Goal: Task Accomplishment & Management: Complete application form

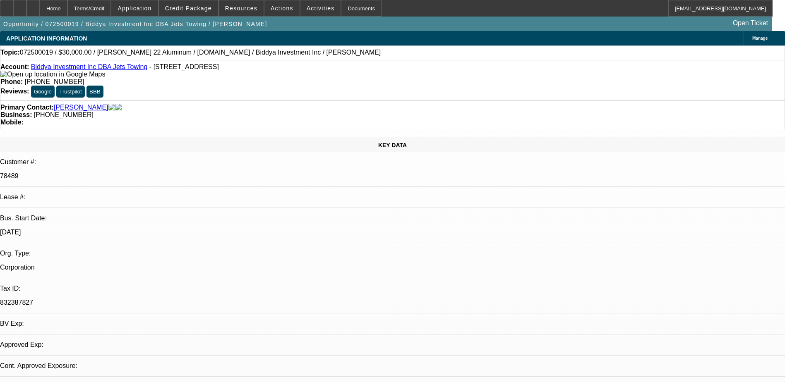
select select "0"
select select "2"
select select "0"
select select "2"
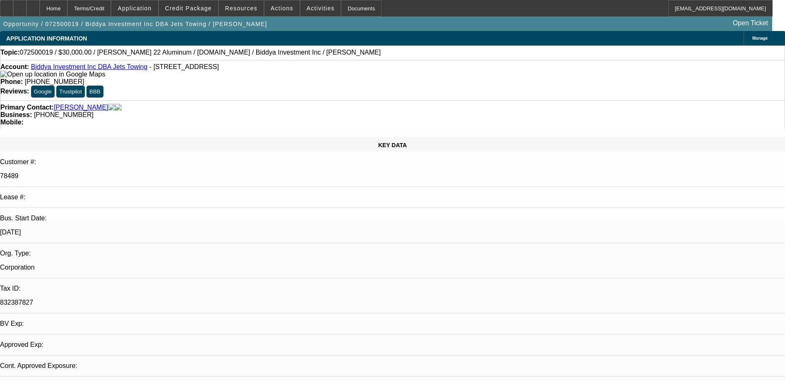
select select "0"
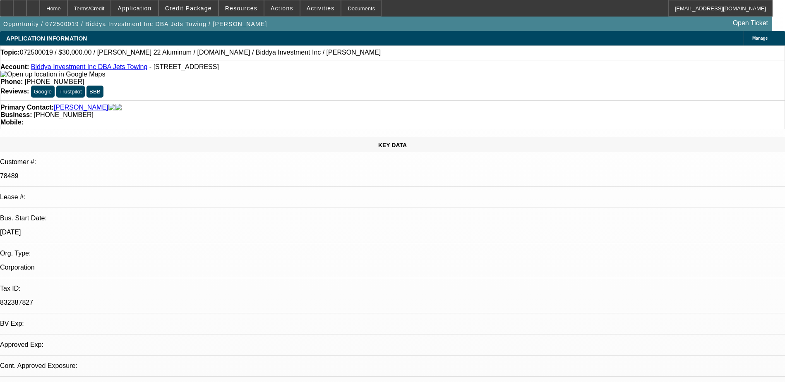
select select "0"
select select "1"
select select "2"
select select "6"
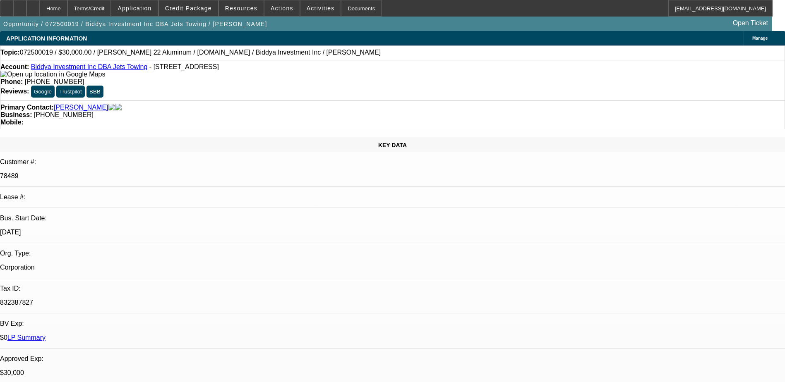
select select "1"
select select "2"
select select "6"
select select "1"
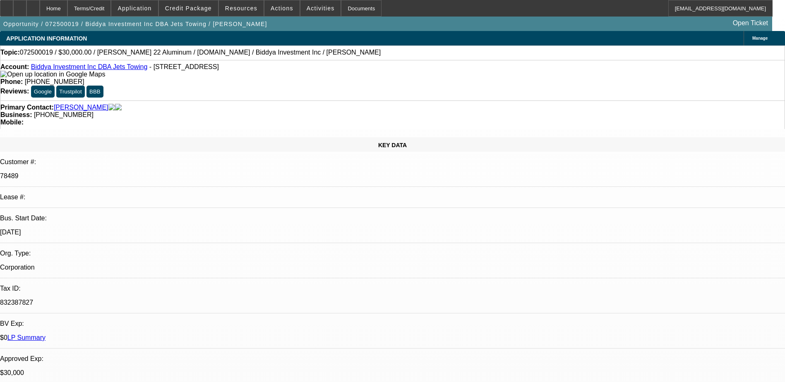
select select "6"
select select "1"
select select "6"
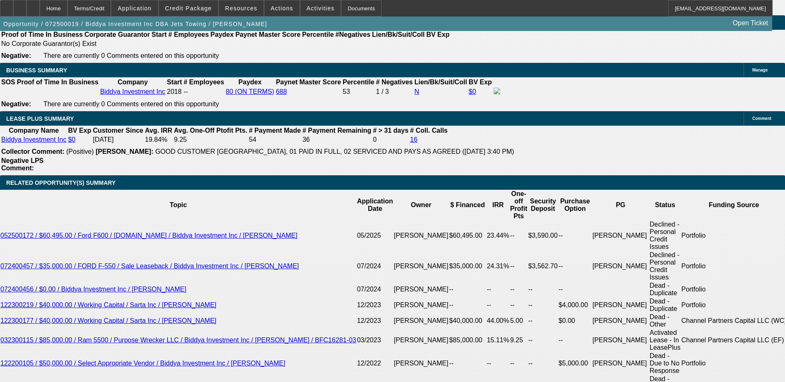
scroll to position [1448, 0]
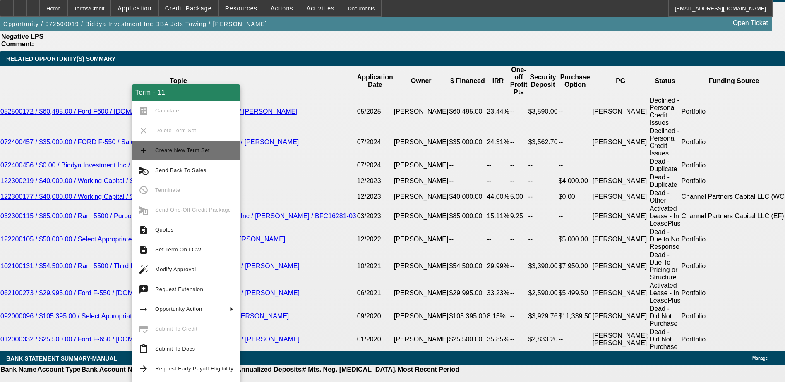
click at [189, 151] on span "Create New Term Set" at bounding box center [182, 150] width 55 height 6
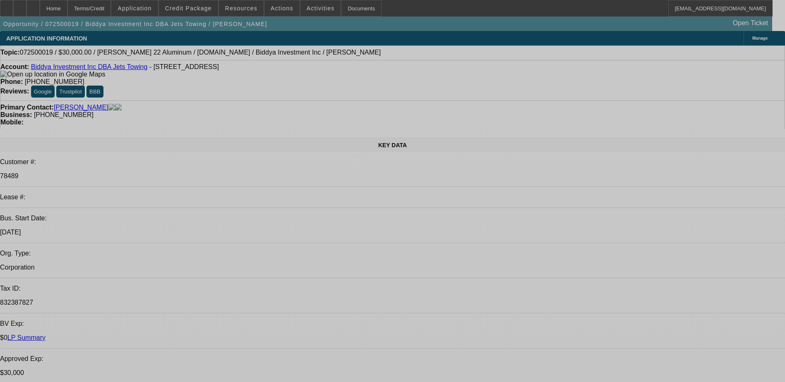
select select "0"
select select "2"
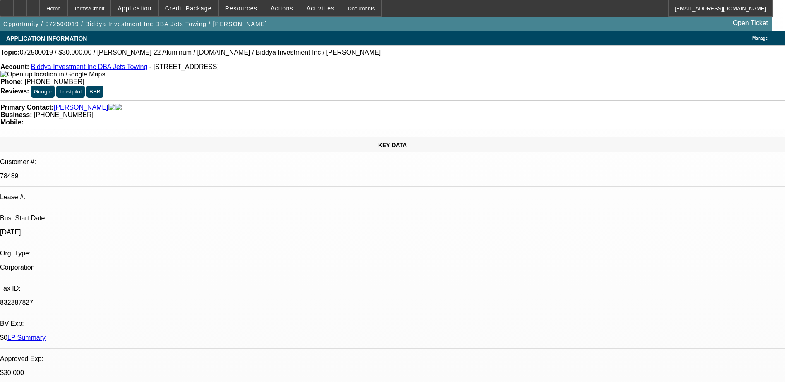
select select "0"
select select "2"
select select "0"
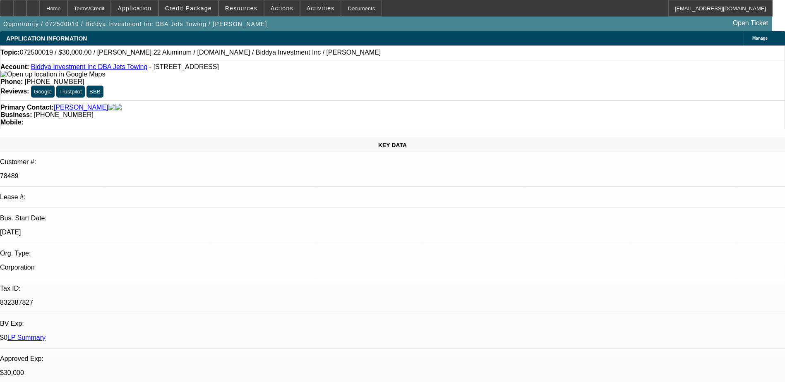
select select "2"
select select "0"
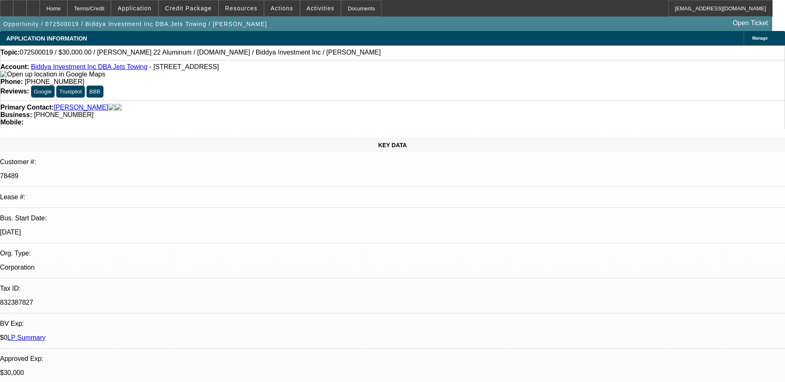
select select "1"
select select "2"
select select "6"
select select "1"
select select "2"
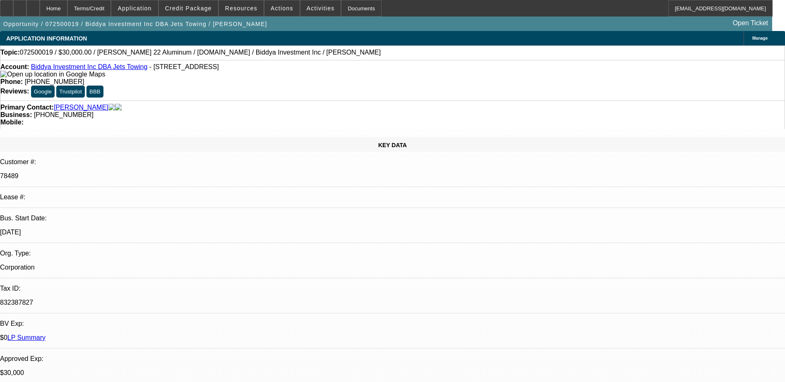
select select "6"
select select "1"
select select "2"
select select "6"
select select "1"
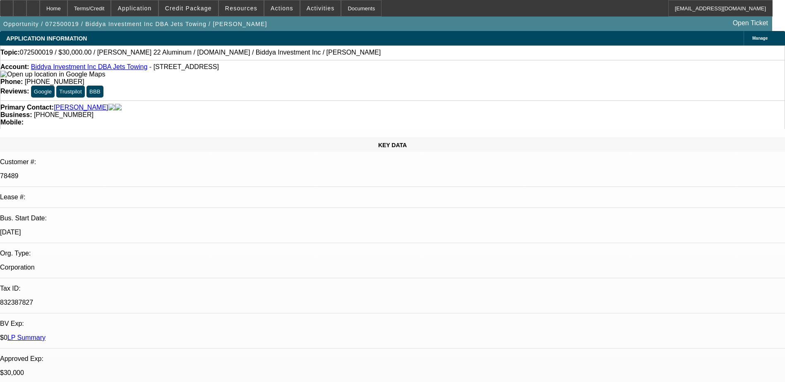
select select "1"
select select "6"
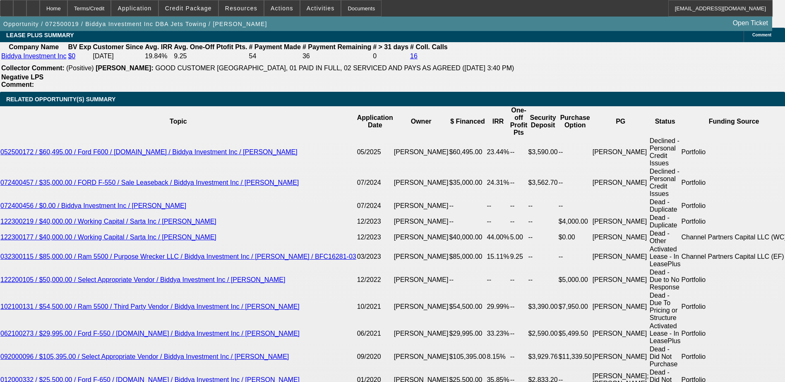
scroll to position [1407, 0]
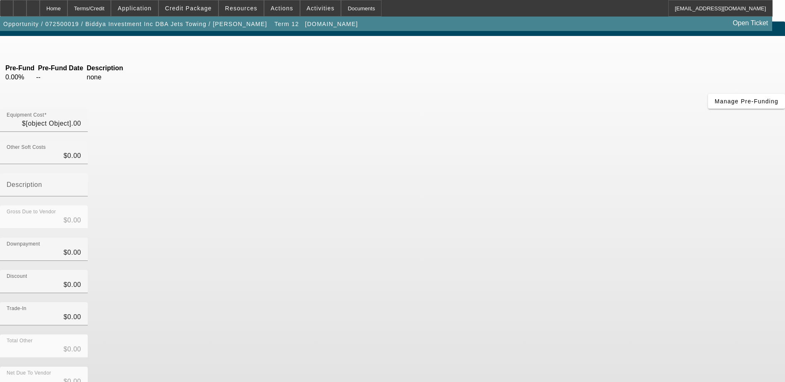
scroll to position [18, 0]
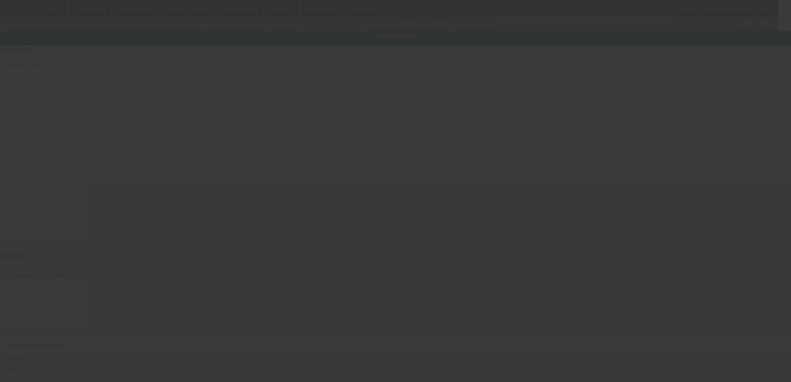
type input "0220022503"
type input "Jerr-Dan"
type input "22' Aluminum"
radio input "true"
type textarea "Jerr-Dan 22' Aluminum XLP Rollbac"
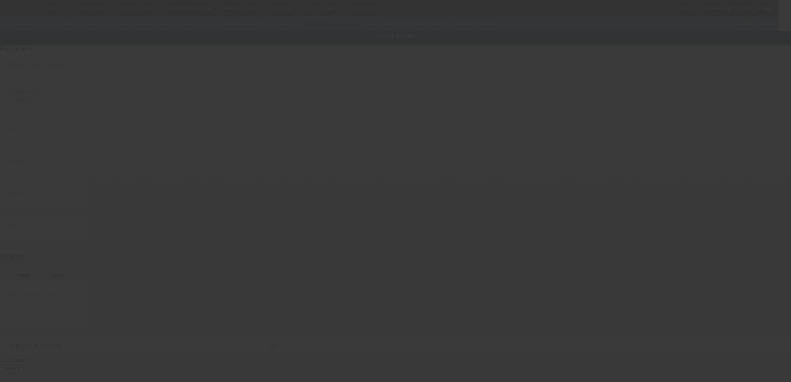
type input "[STREET_ADDRESS]"
type input "Apt 2328"
type input "Garland"
type input "75040"
type input "[GEOGRAPHIC_DATA]"
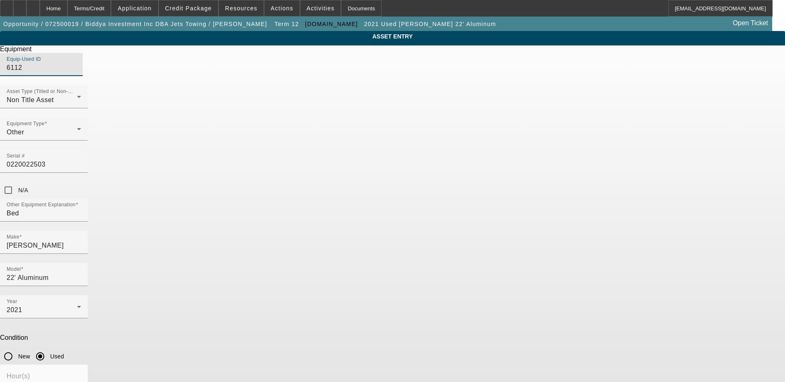
drag, startPoint x: 316, startPoint y: 86, endPoint x: 207, endPoint y: 86, distance: 108.8
click at [207, 86] on div "ASSET ENTRY Delete asset Equipment Equip-Used ID 6112 Asset Type (Titled or Non…" at bounding box center [392, 267] width 785 height 472
drag, startPoint x: 207, startPoint y: 86, endPoint x: 306, endPoint y: 78, distance: 99.7
click at [41, 62] on mat-label "Equip-Used ID" at bounding box center [24, 59] width 34 height 5
drag, startPoint x: 306, startPoint y: 78, endPoint x: 302, endPoint y: 85, distance: 8.5
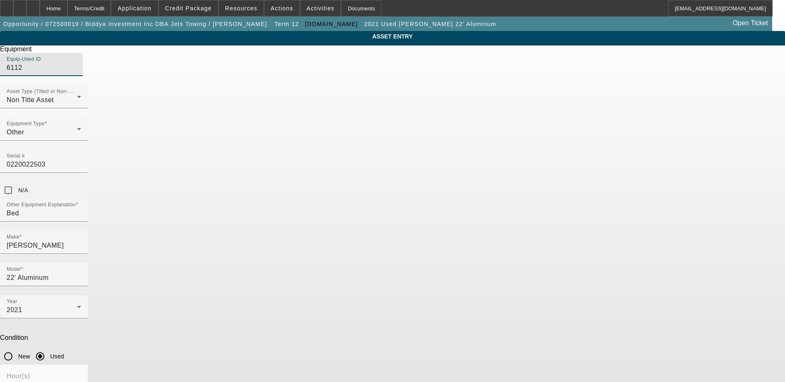
click at [81, 73] on input "6112" at bounding box center [44, 68] width 74 height 10
drag, startPoint x: 302, startPoint y: 85, endPoint x: 292, endPoint y: 85, distance: 10.3
click at [81, 73] on input "6112" at bounding box center [44, 68] width 74 height 10
drag, startPoint x: 292, startPoint y: 85, endPoint x: 304, endPoint y: 92, distance: 13.7
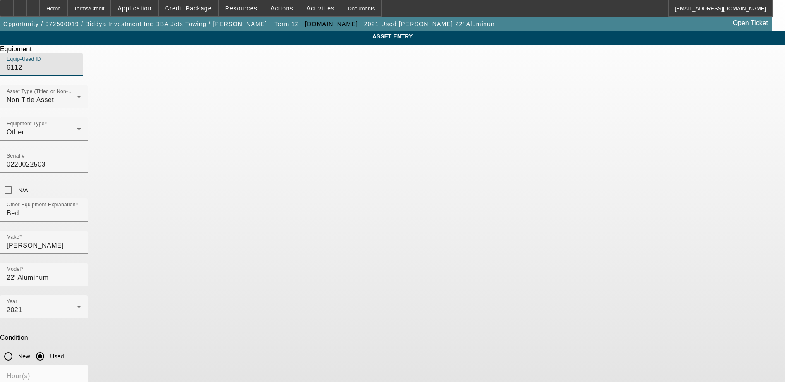
click at [83, 70] on div at bounding box center [83, 70] width 0 height 0
click at [752, 10] on span "Delete asset" at bounding box center [764, 7] width 25 height 5
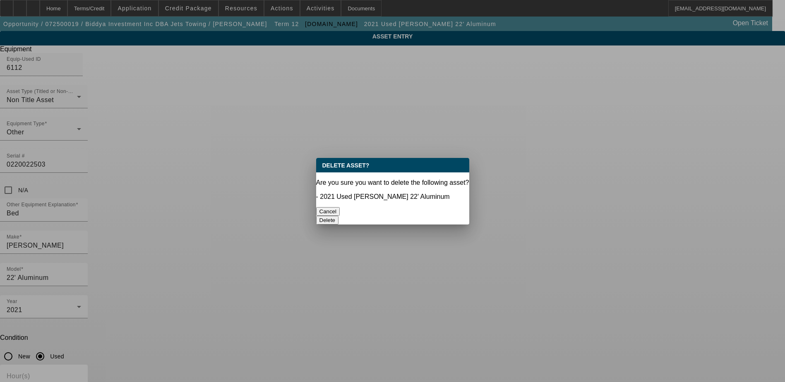
click at [339, 216] on button "Delete" at bounding box center [327, 220] width 23 height 9
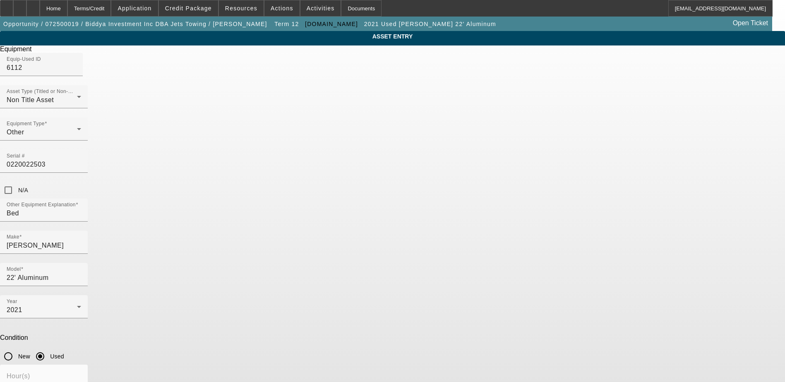
click at [752, 10] on span "Delete asset" at bounding box center [764, 7] width 25 height 5
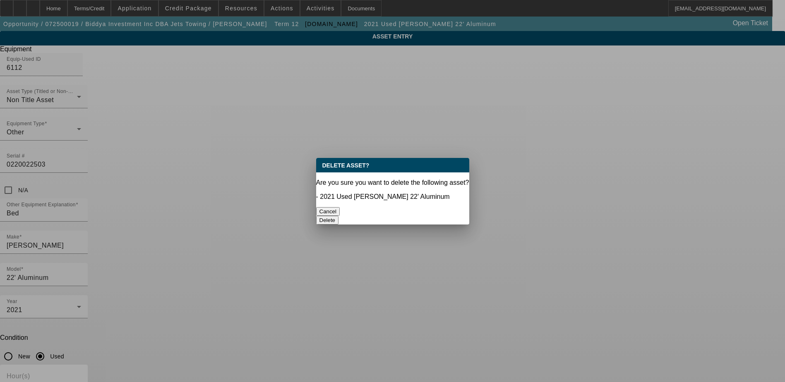
click at [339, 216] on button "Delete" at bounding box center [327, 220] width 23 height 9
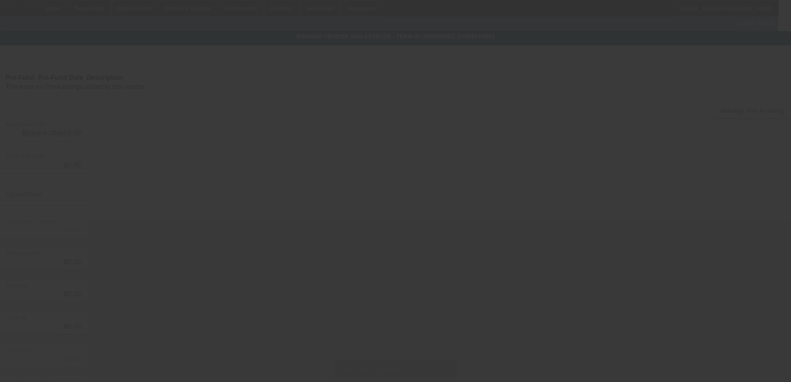
type input "$54,995.00"
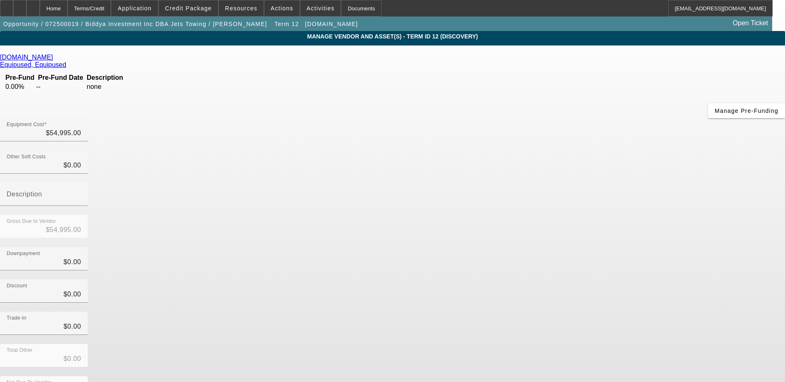
click at [55, 59] on icon at bounding box center [55, 57] width 0 height 7
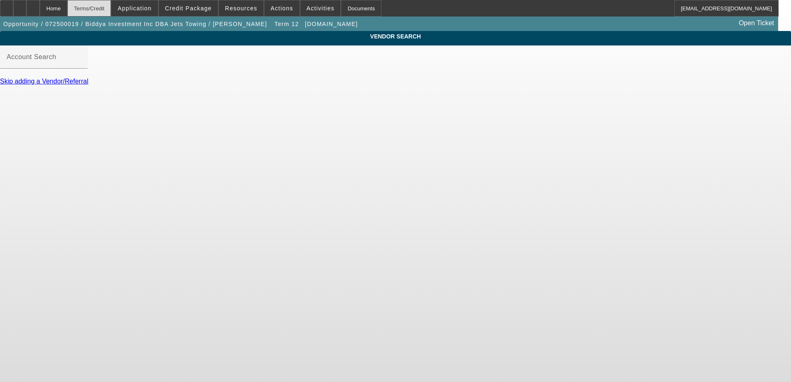
click at [111, 14] on div "Terms/Credit" at bounding box center [89, 8] width 44 height 17
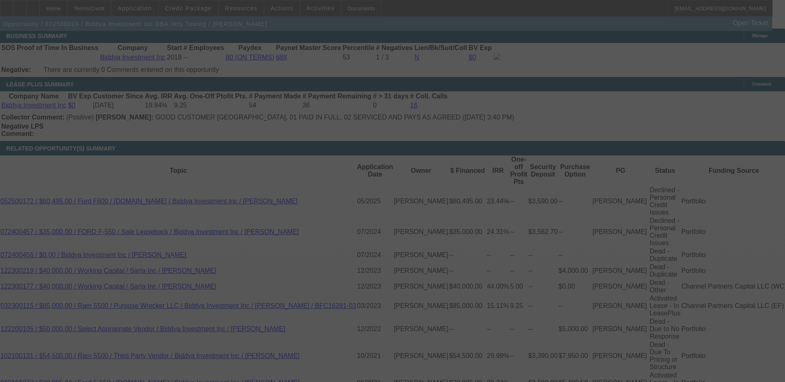
scroll to position [1406, 0]
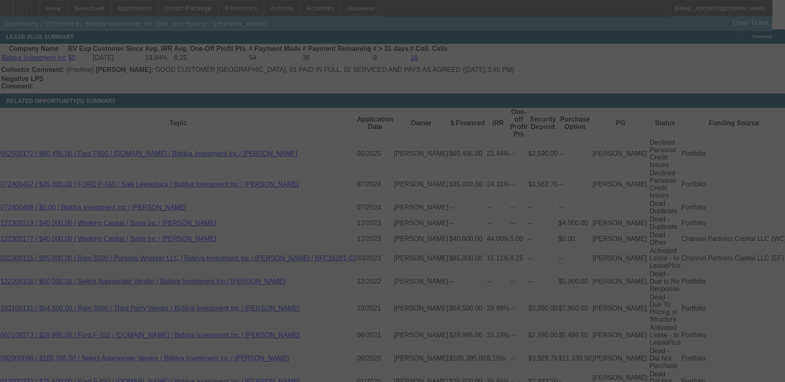
select select "0"
select select "2"
select select "0"
select select "6"
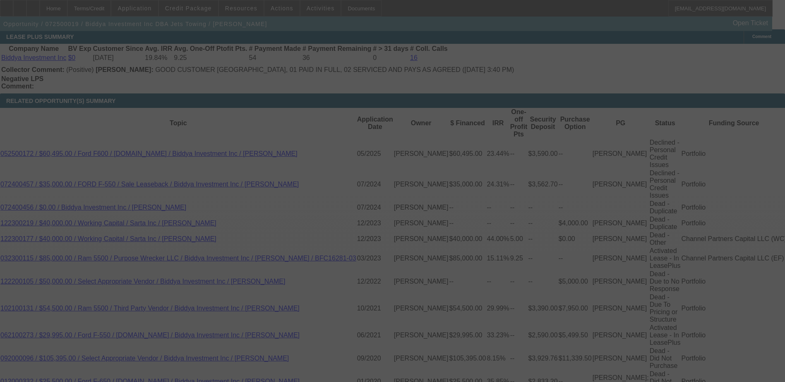
select select "0"
select select "2"
select select "0"
select select "6"
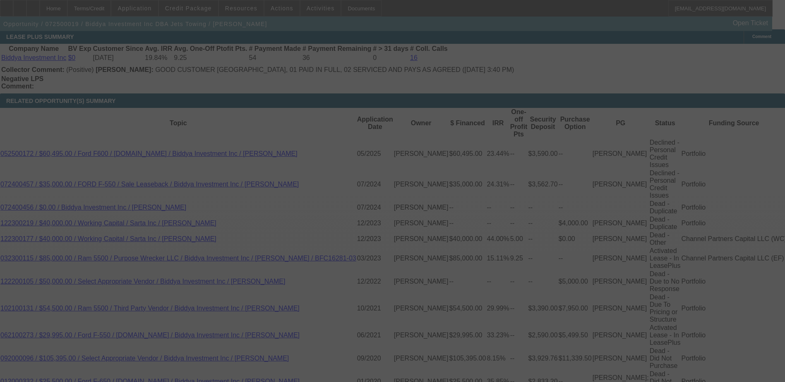
select select "0"
select select "2"
select select "0"
select select "6"
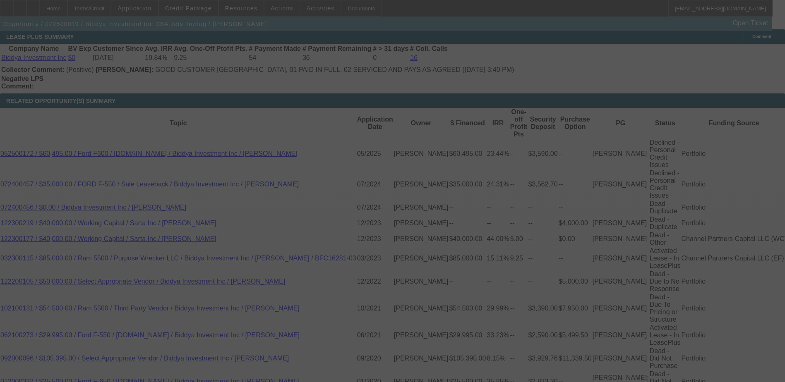
select select "0"
select select "6"
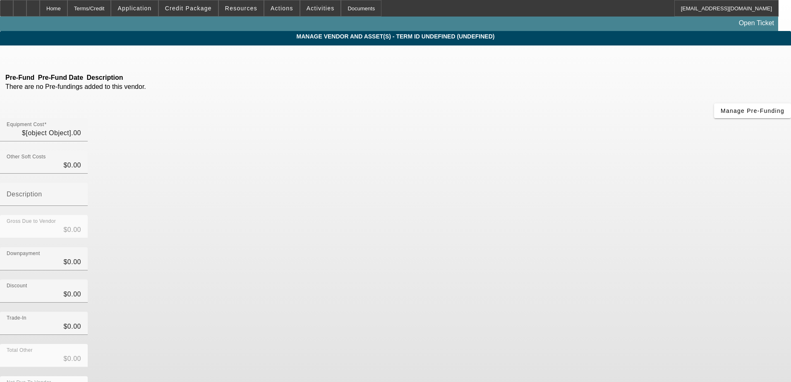
type input "$54,995.00"
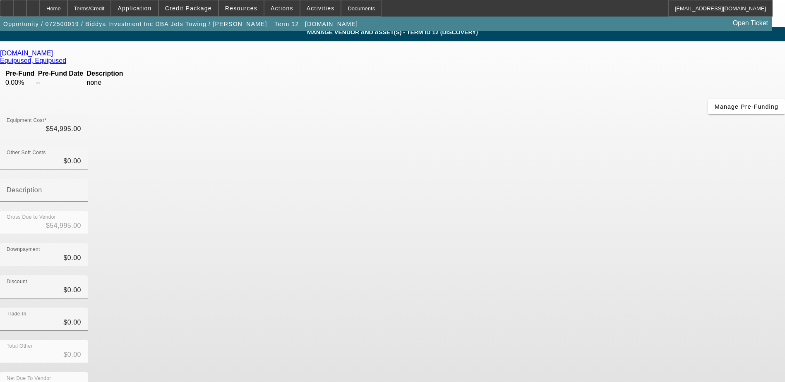
scroll to position [6, 0]
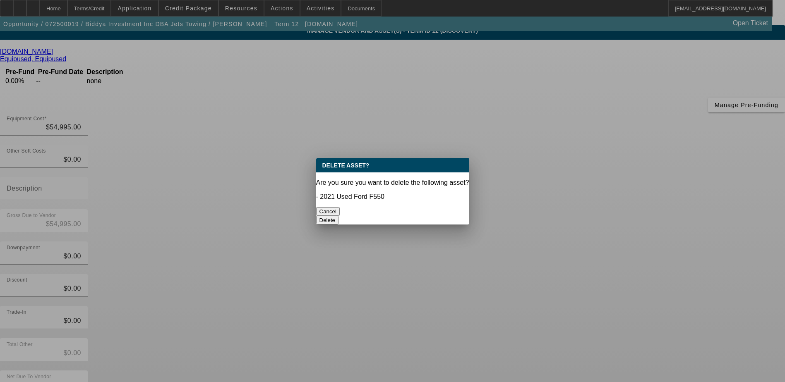
scroll to position [0, 0]
click at [339, 216] on button "Delete" at bounding box center [327, 220] width 23 height 9
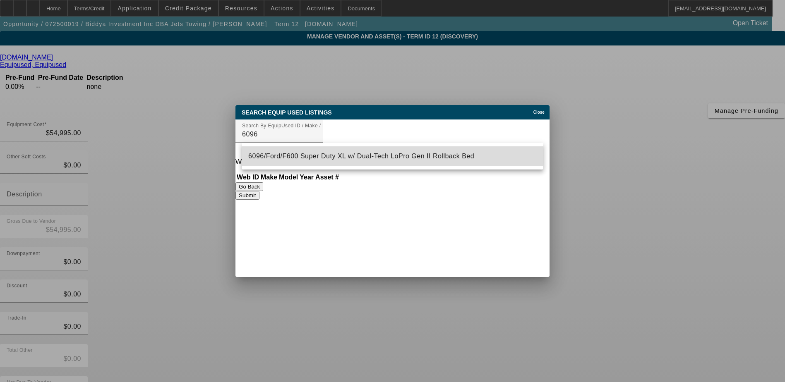
click at [296, 156] on span "6096/Ford/F600 Super Duty XL w/ Dual-Tech LoPro Gen II Rollback Bed" at bounding box center [361, 156] width 226 height 7
type input "6096/Ford/F600 Super Duty XL w/ Dual-Tech LoPro Gen II Rollback Bed"
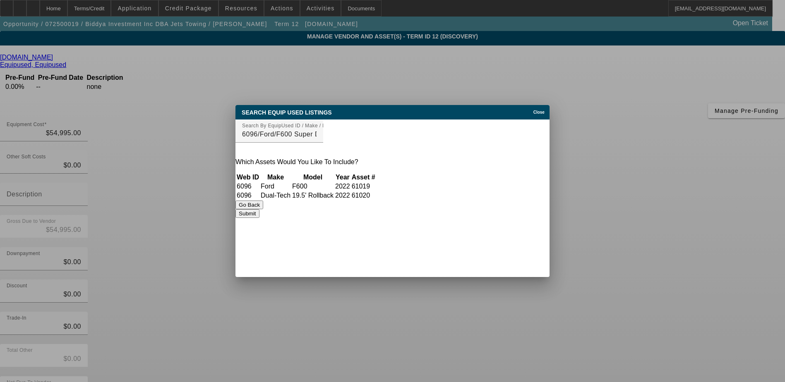
click at [259, 218] on button "Submit" at bounding box center [247, 213] width 24 height 9
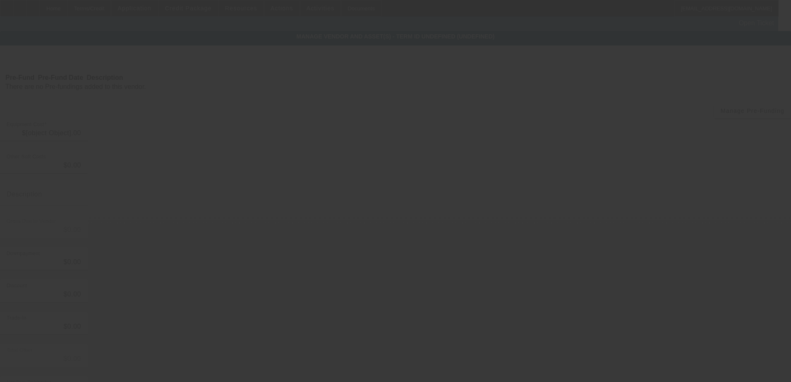
type input "$54,995.00"
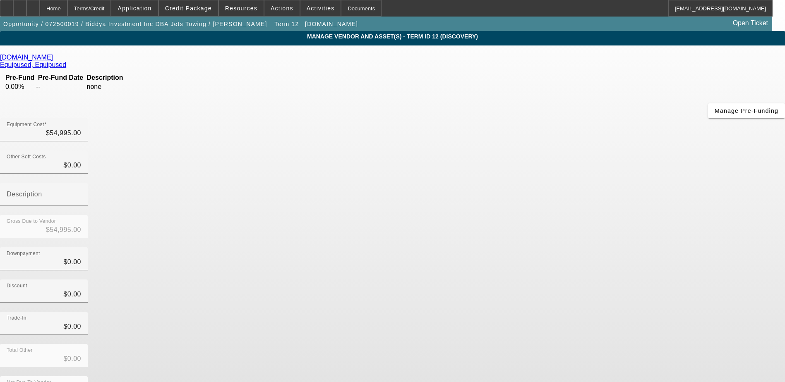
scroll to position [18, 0]
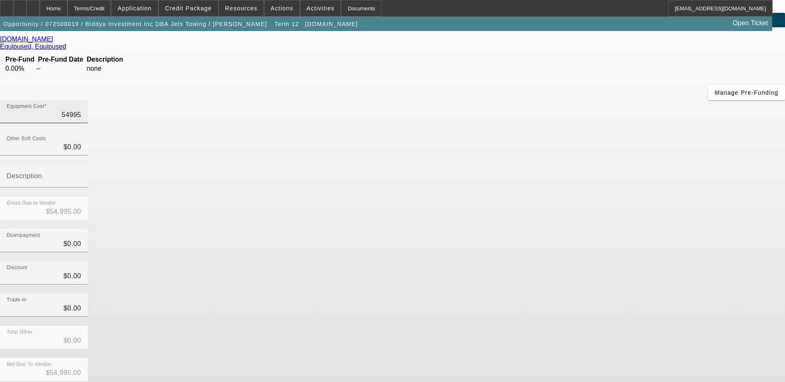
click at [81, 110] on input "54995" at bounding box center [44, 115] width 74 height 10
type input "4995"
type input "$4,995.00"
type input "64995"
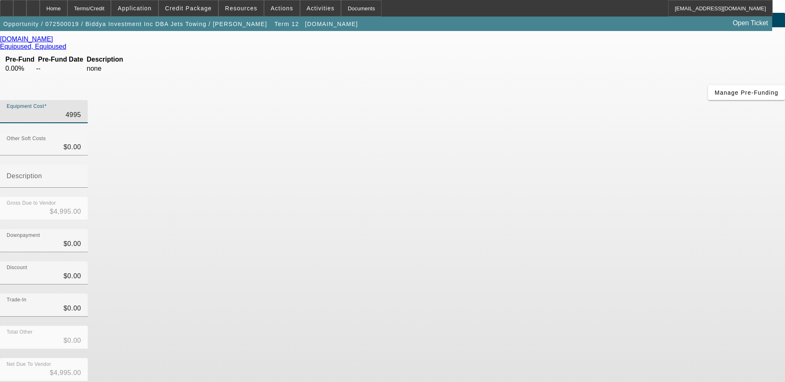
type input "$64,995.00"
click at [607, 197] on div "Gross Due to Vendor $64,995.00" at bounding box center [392, 213] width 785 height 32
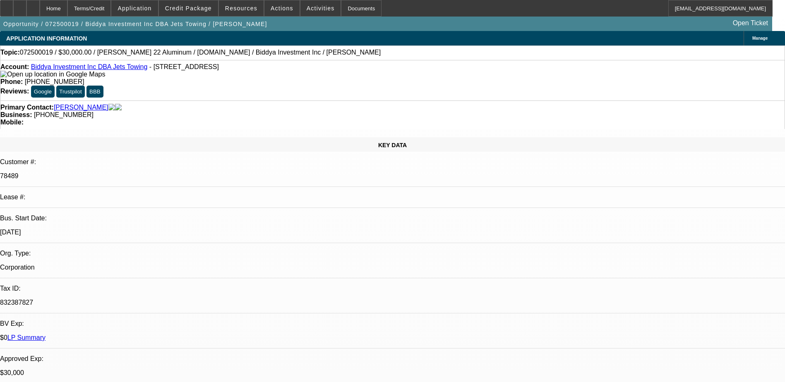
select select "0"
select select "2"
select select "0"
select select "2"
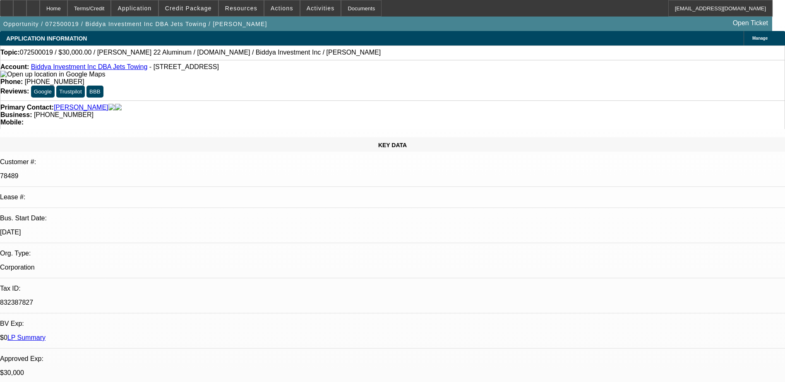
select select "0"
select select "2"
select select "0"
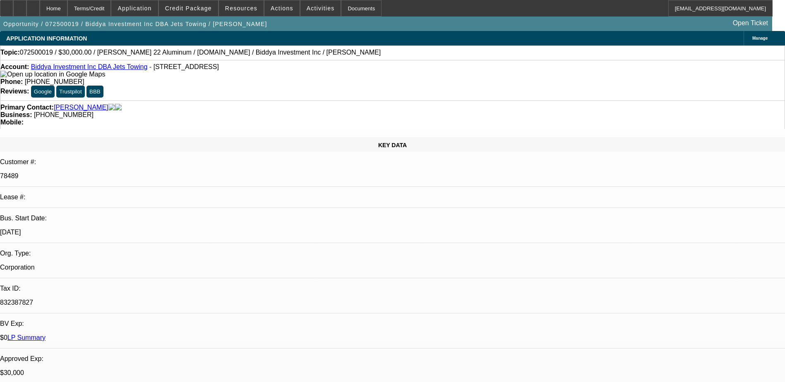
select select "0"
select select "1"
select select "2"
select select "6"
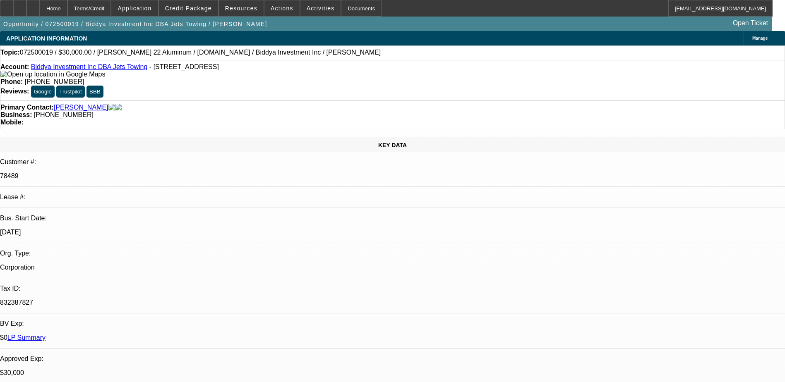
select select "1"
select select "2"
select select "6"
select select "1"
select select "2"
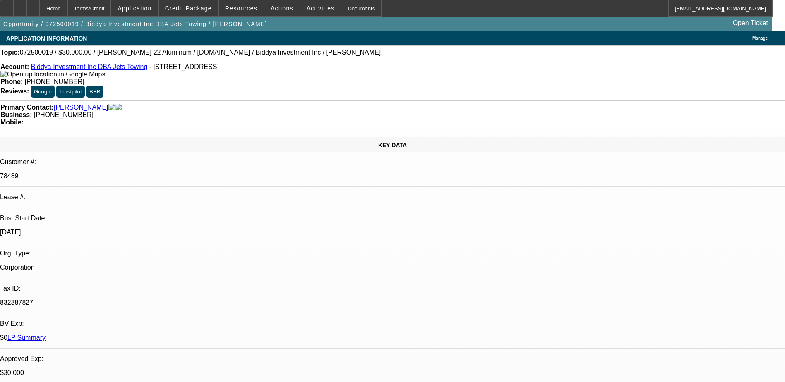
select select "6"
select select "1"
select select "6"
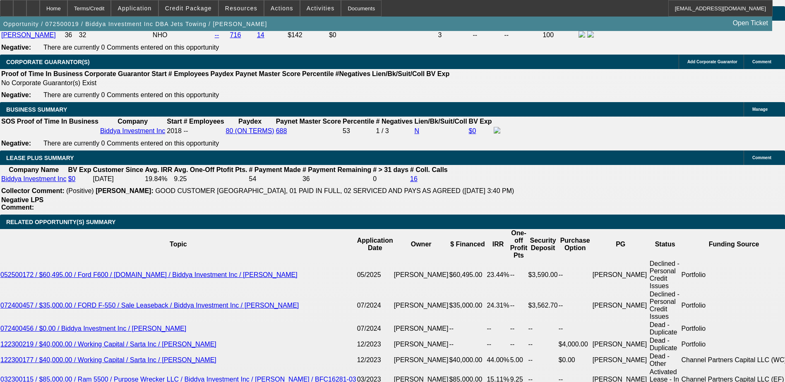
scroll to position [1407, 0]
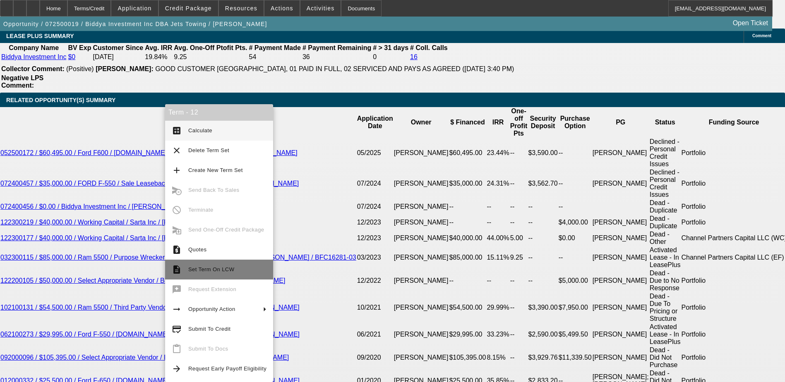
click at [211, 271] on span "Set Term On LCW" at bounding box center [211, 269] width 46 height 6
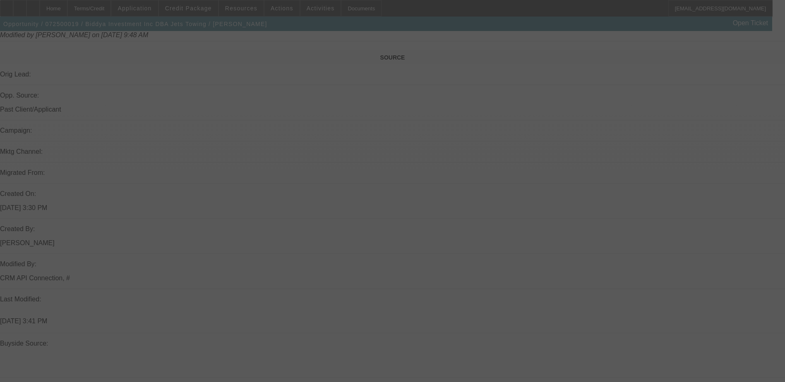
scroll to position [491, 0]
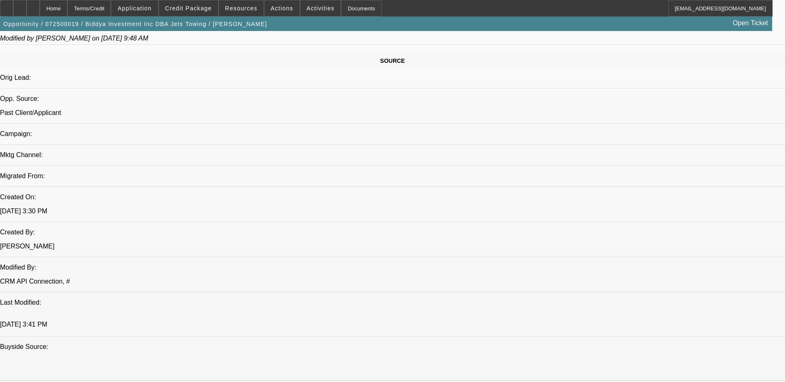
select select "0"
select select "2"
select select "0"
select select "2"
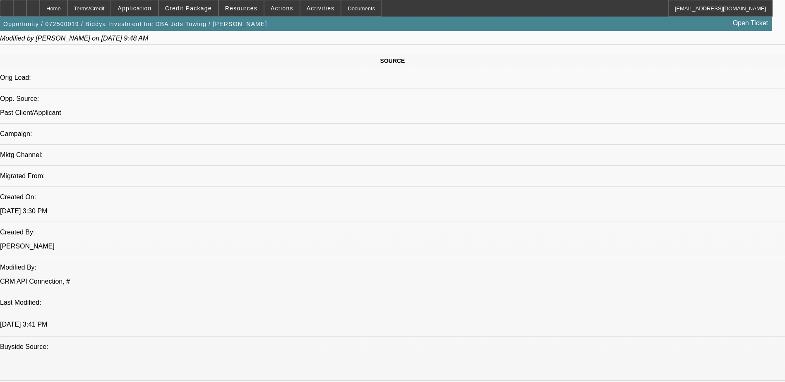
select select "0"
select select "2"
select select "0"
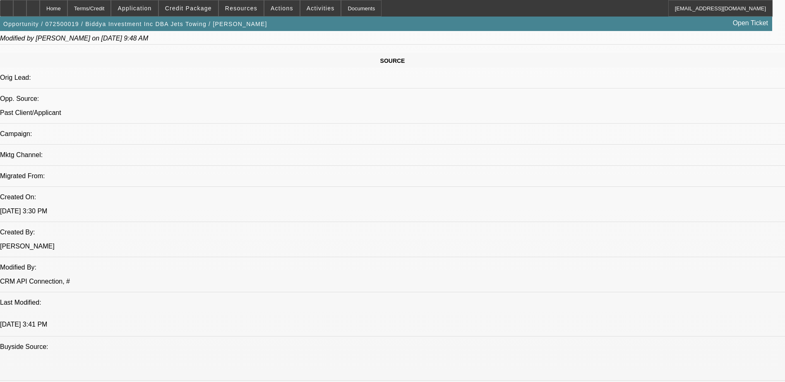
select select "0"
select select "1"
select select "2"
select select "6"
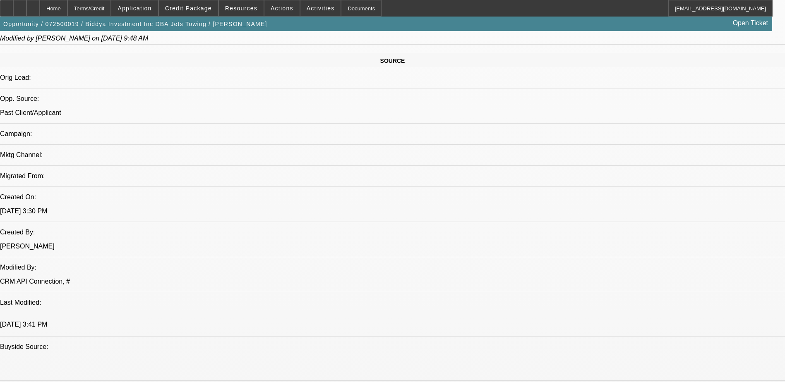
select select "1"
select select "2"
select select "6"
select select "1"
select select "2"
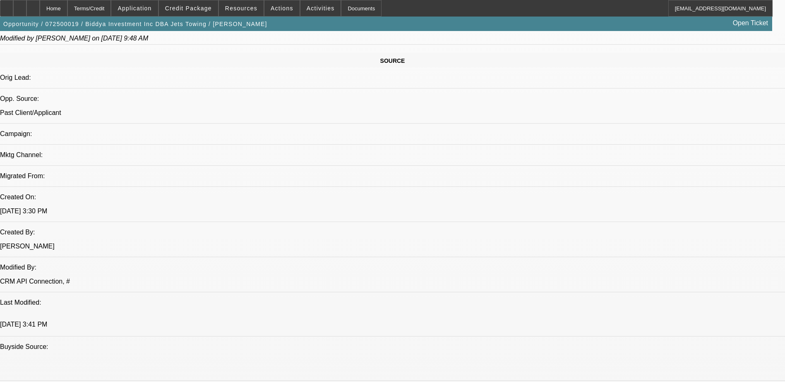
select select "6"
select select "1"
select select "6"
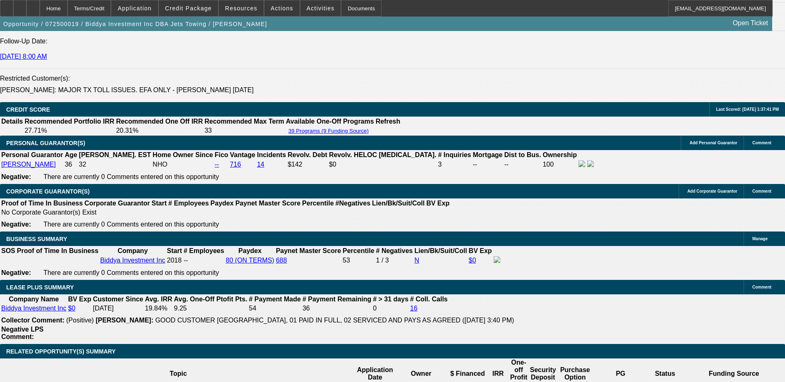
scroll to position [1319, 0]
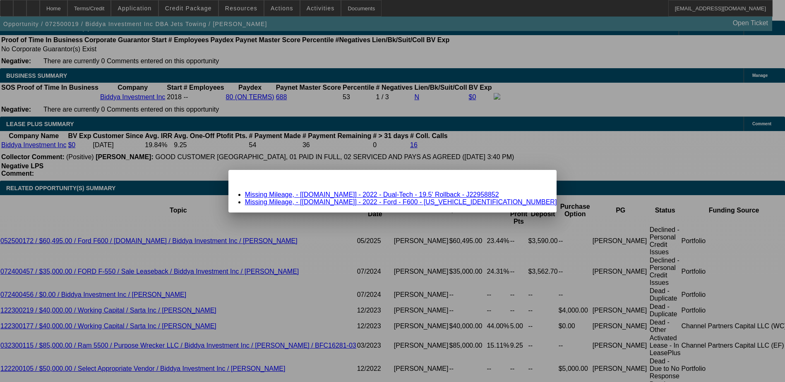
scroll to position [0, 0]
click at [378, 194] on link "Missing Mileage, - [Equip-Used.com] - 2022 - Dual-Tech - 19.5' Rollback - J2295…" at bounding box center [372, 194] width 254 height 7
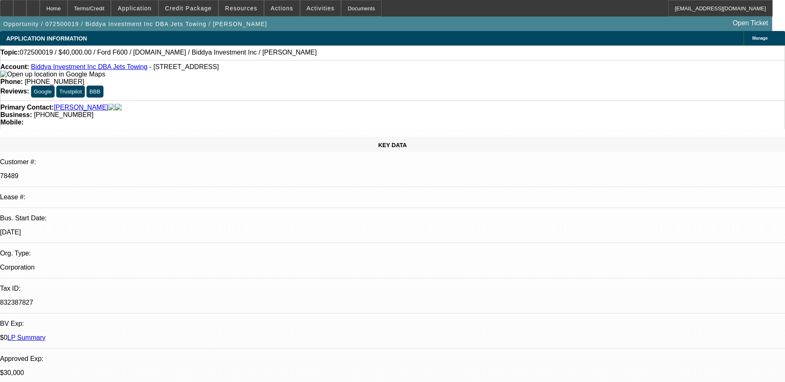
scroll to position [1319, 0]
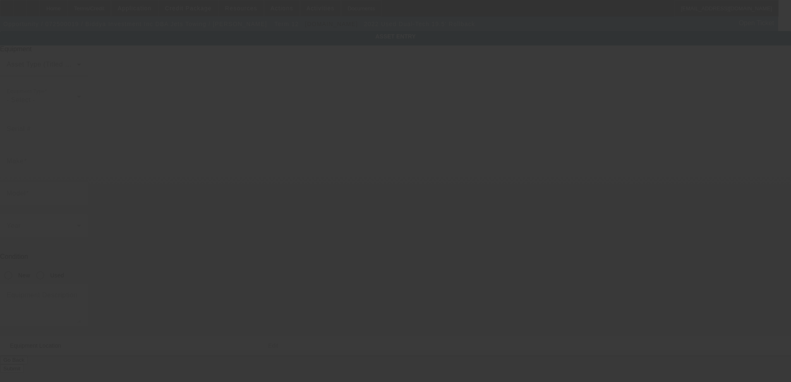
type input "J22958852"
type input "Dual-Tech"
type input "19.5' Rollback"
radio input "true"
type textarea "Dual-Tech 19.5' Rollback"
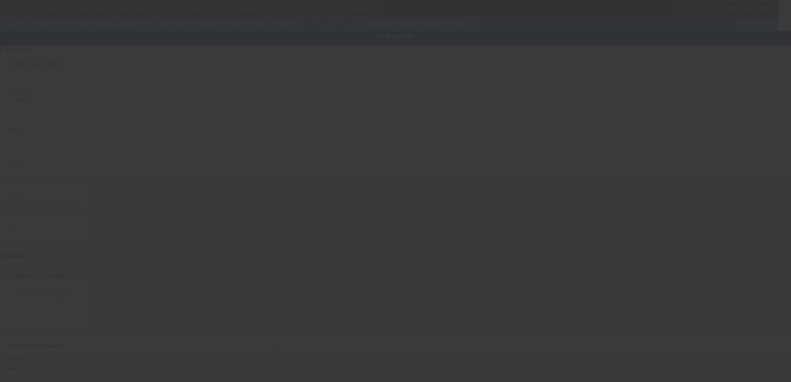
type input "215 River Fern Ave"
type input "Apt 2328"
type input "Garland"
type input "75040"
type input "Dallas"
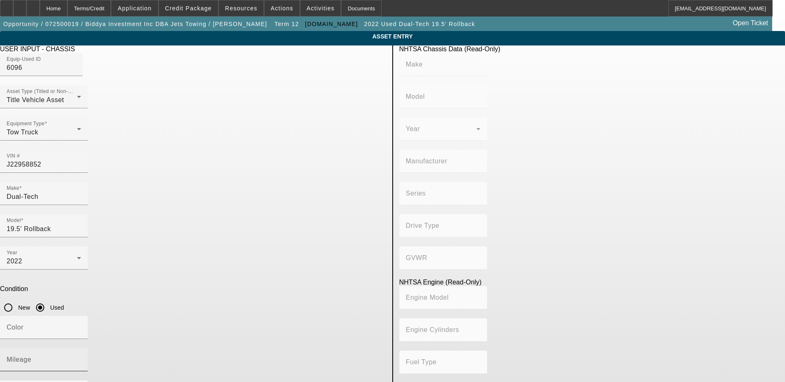
click at [31, 356] on mat-label "Mileage" at bounding box center [19, 359] width 25 height 7
click at [81, 358] on input "Mileage" at bounding box center [44, 363] width 74 height 10
type input "0"
click at [77, 105] on div "Title Vehicle Asset" at bounding box center [42, 100] width 70 height 10
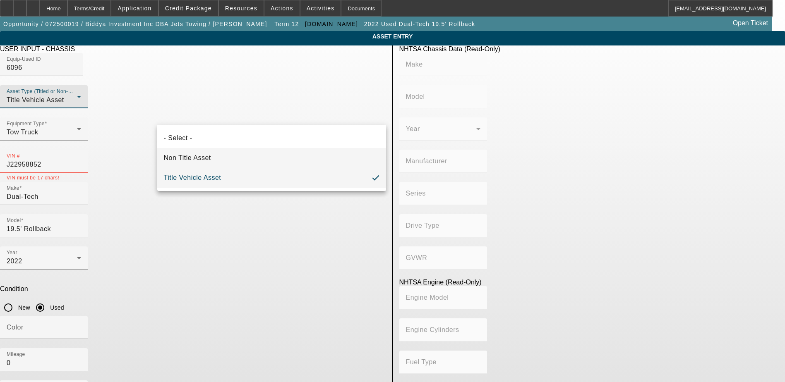
click at [240, 152] on mat-option "Non Title Asset" at bounding box center [271, 158] width 229 height 20
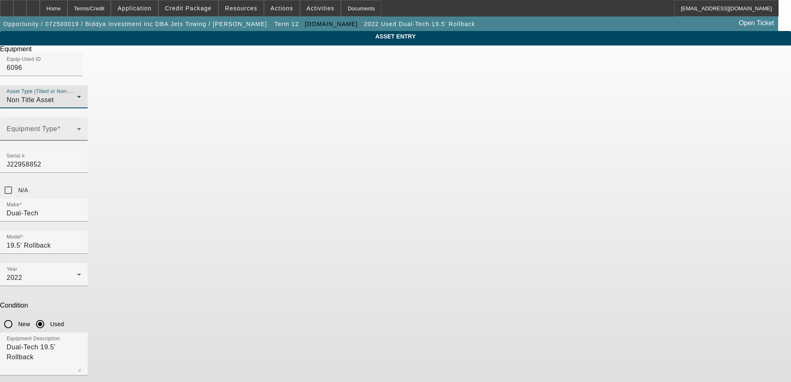
click at [77, 137] on span at bounding box center [42, 132] width 70 height 10
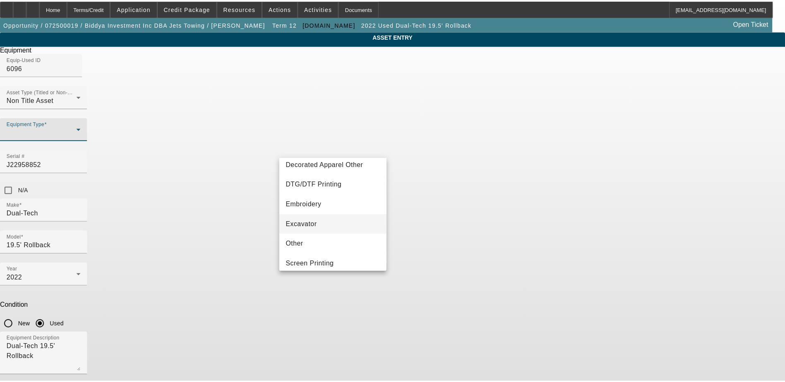
scroll to position [124, 0]
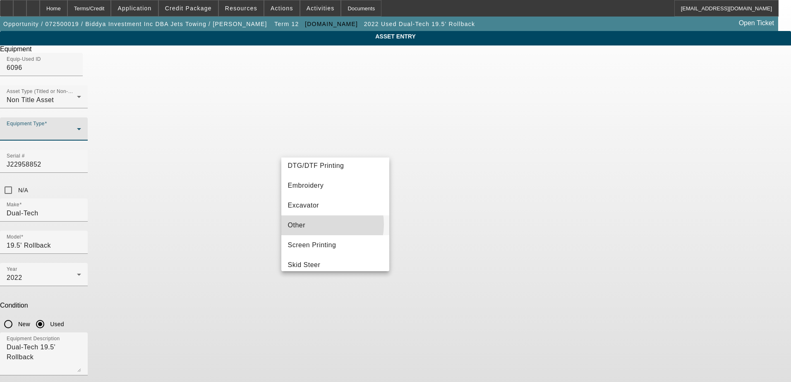
click at [316, 225] on mat-option "Other" at bounding box center [335, 226] width 108 height 20
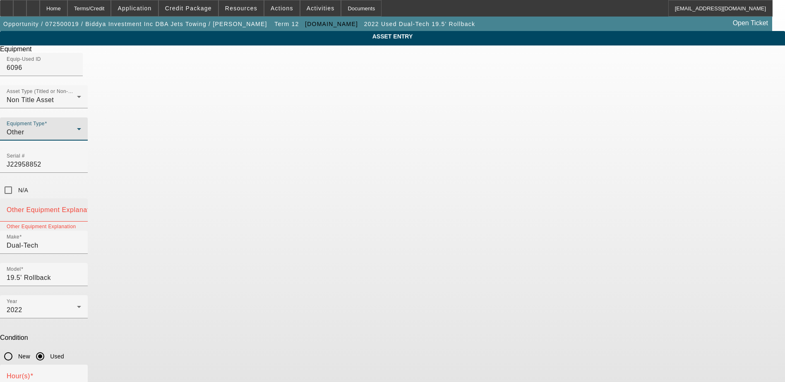
click at [81, 209] on input "Other Equipment Explanation" at bounding box center [44, 214] width 74 height 10
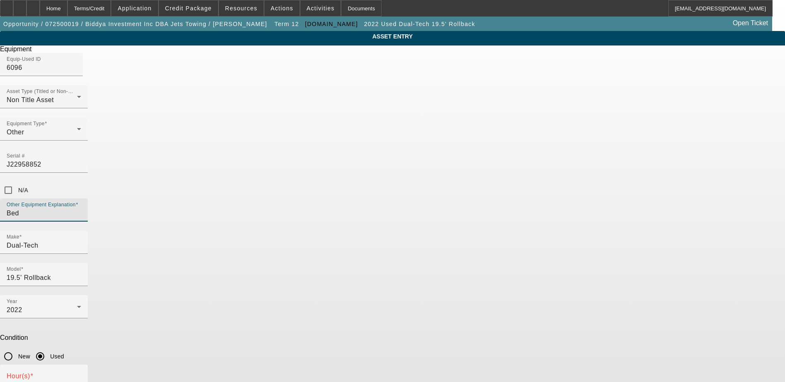
type input "Bed"
checkbox input "true"
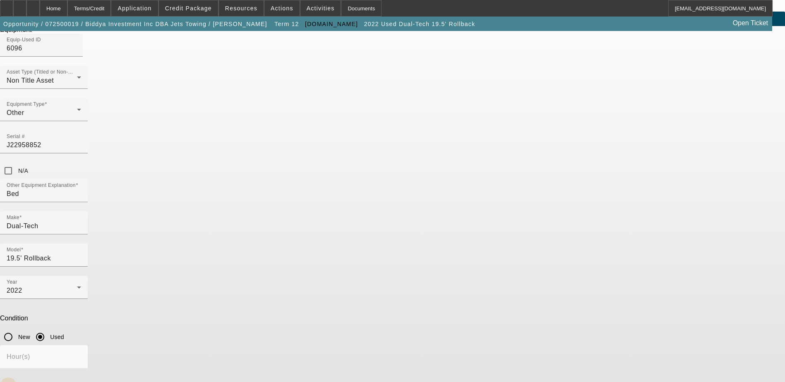
scroll to position [29, 0]
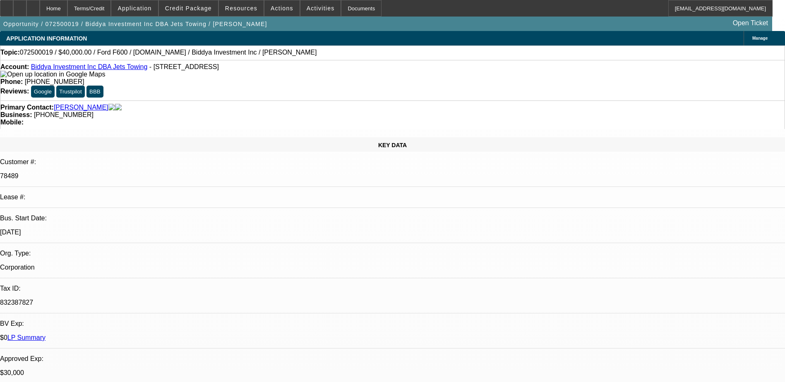
select select "0"
select select "2"
select select "0"
select select "6"
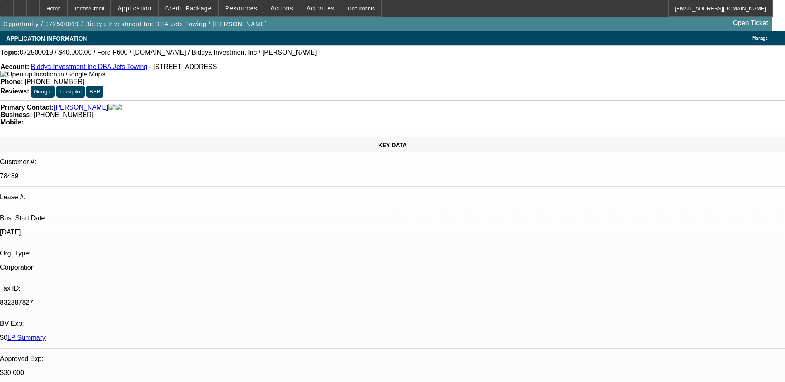
select select "0"
select select "2"
select select "0"
select select "6"
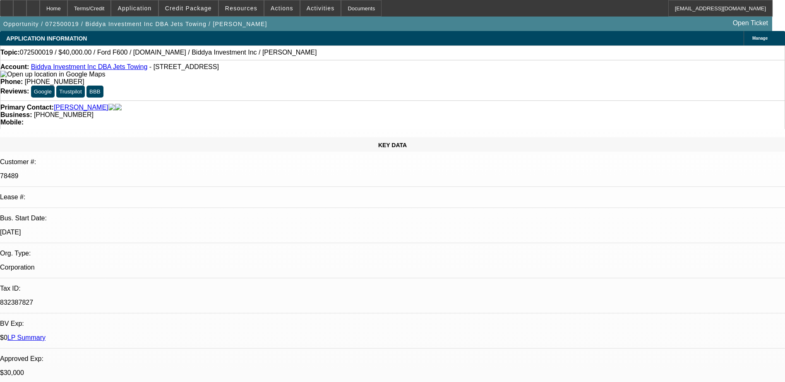
select select "0"
select select "2"
select select "0"
select select "6"
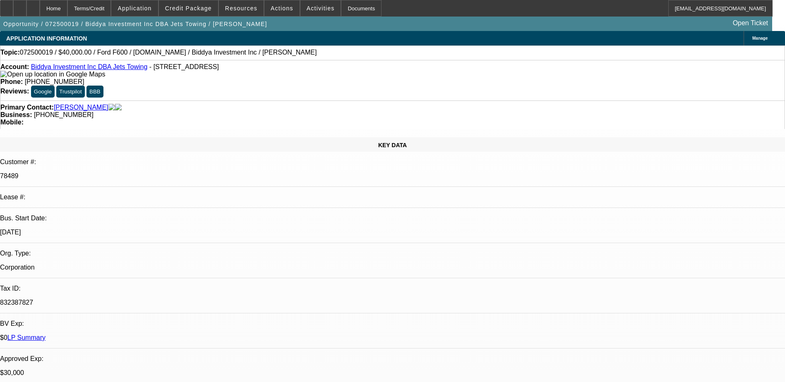
select select "0"
select select "6"
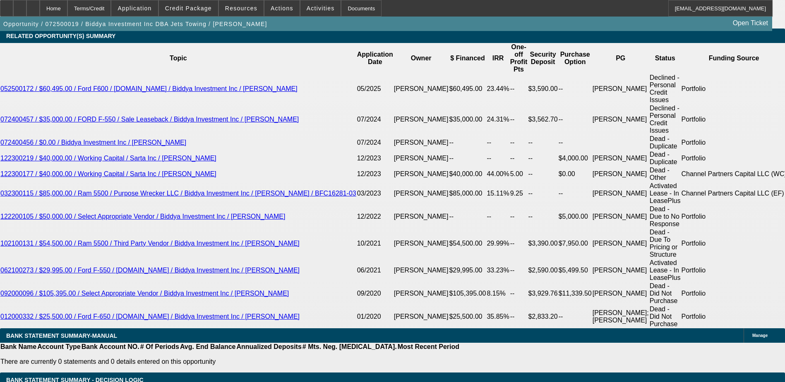
scroll to position [1366, 0]
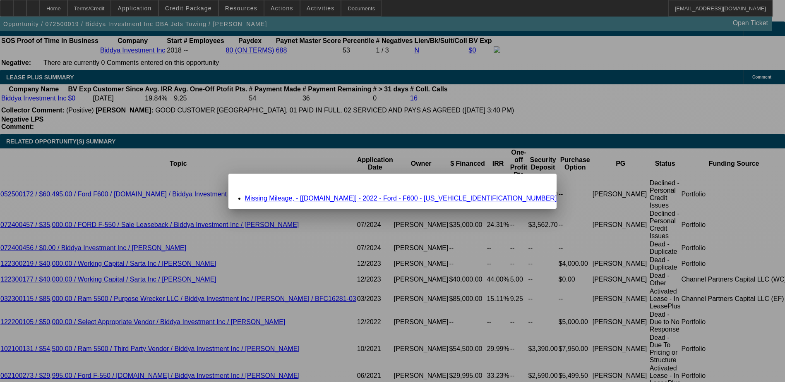
scroll to position [0, 0]
click at [353, 197] on link "Missing Mileage, - [Equip-Used.com] - 2022 - Ford - F600 - 1FDFF6KN3NDA16757" at bounding box center [401, 198] width 312 height 7
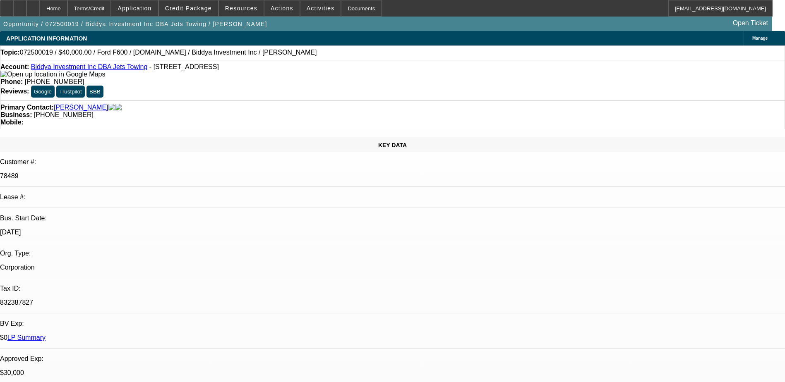
scroll to position [1366, 0]
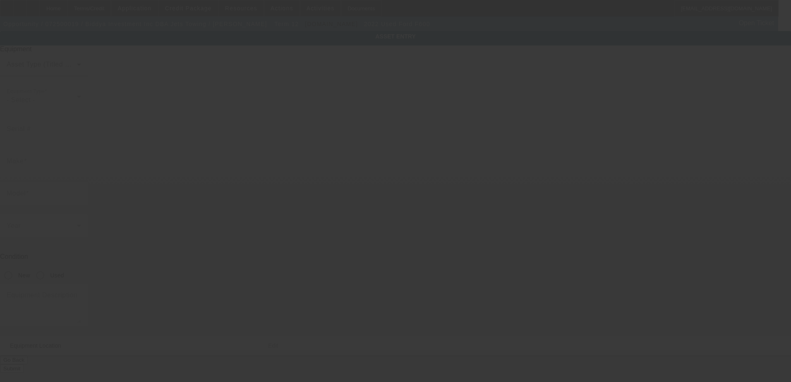
type input "1FDFF6KN3NDA16757"
type input "Ford"
type input "F600"
radio input "true"
type textarea "Ford F600"
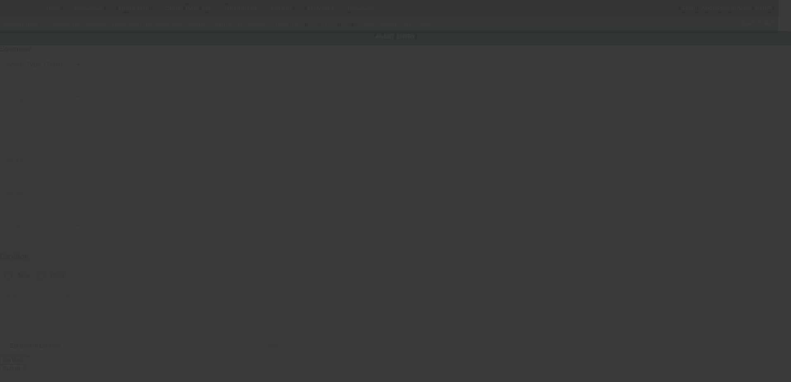
type input "215 River Fern Ave"
type input "Apt 2328"
type input "Garland"
type input "75040"
type input "Dallas"
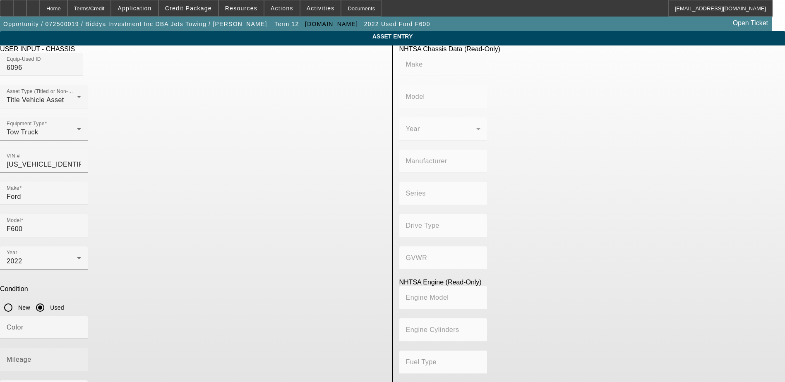
click at [81, 358] on input "Mileage" at bounding box center [44, 363] width 74 height 10
paste input "32757"
type input "32757"
click at [81, 326] on input "Color" at bounding box center [44, 331] width 74 height 10
type input "white"
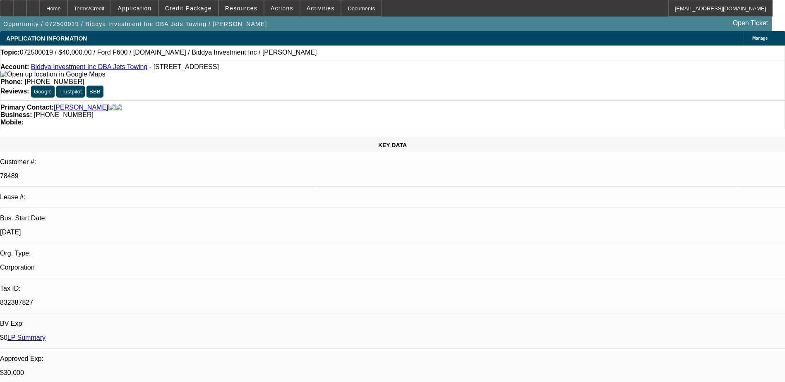
select select "0"
select select "2"
select select "0"
select select "6"
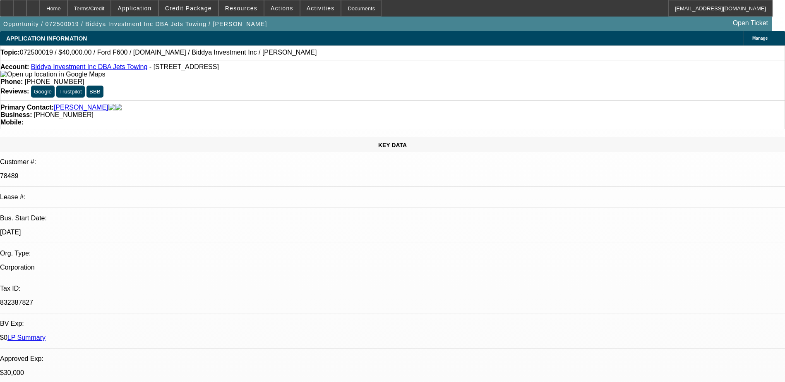
select select "0"
select select "2"
select select "0"
select select "6"
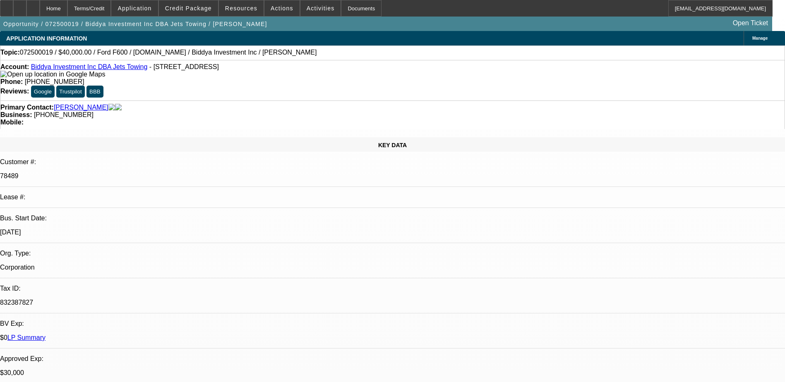
select select "0"
select select "2"
select select "0"
select select "6"
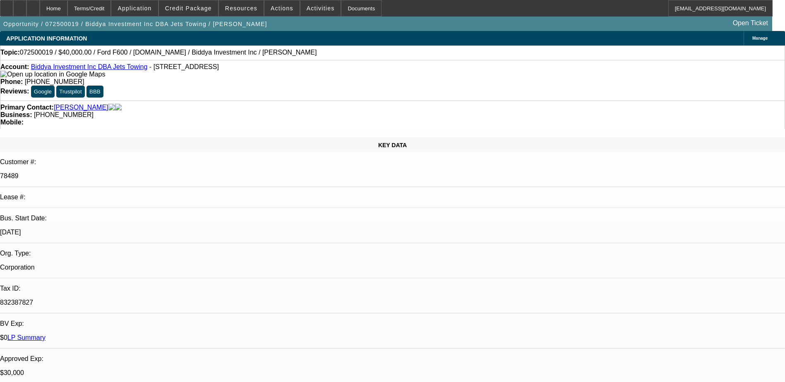
select select "0"
select select "6"
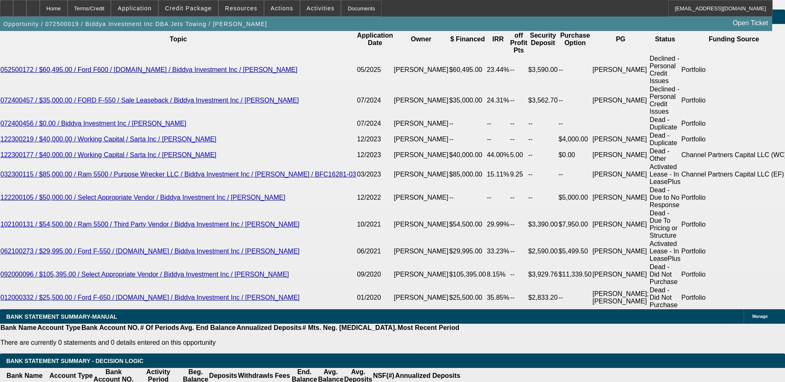
scroll to position [1490, 0]
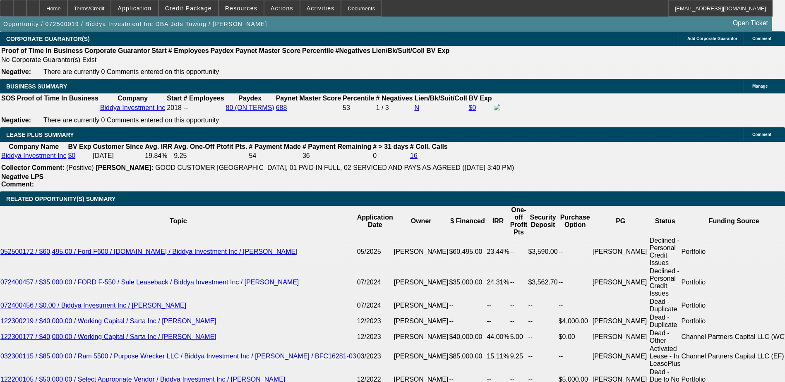
scroll to position [1407, 0]
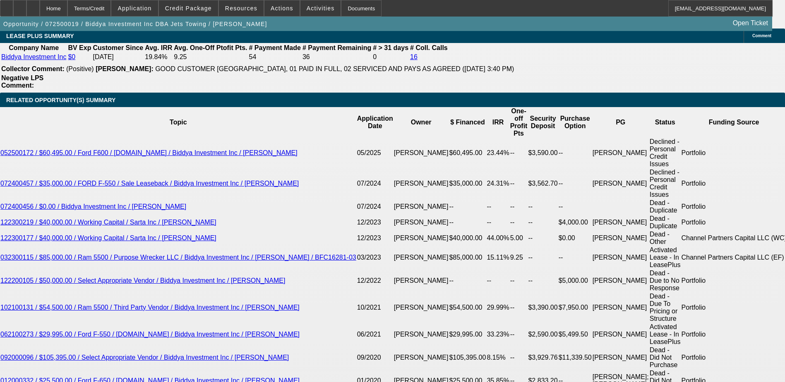
type input "UNKNOWN"
type input "4"
type input "$20,942.14"
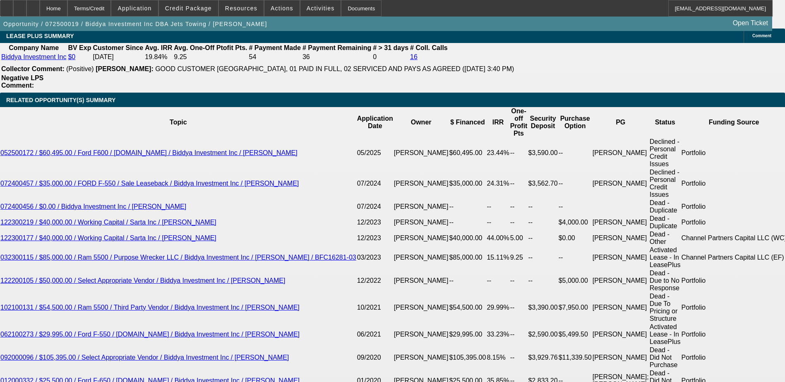
type input "$10,471.07"
type input "41"
type input "$2,809.68"
type input "$1,404.84"
type input "4"
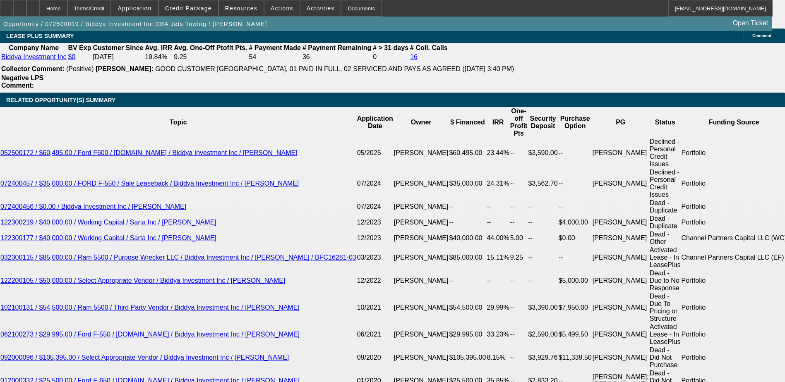
type input "$20,942.14"
type input "$10,471.07"
type input "40"
type input "$2,856.68"
type input "$1,428.34"
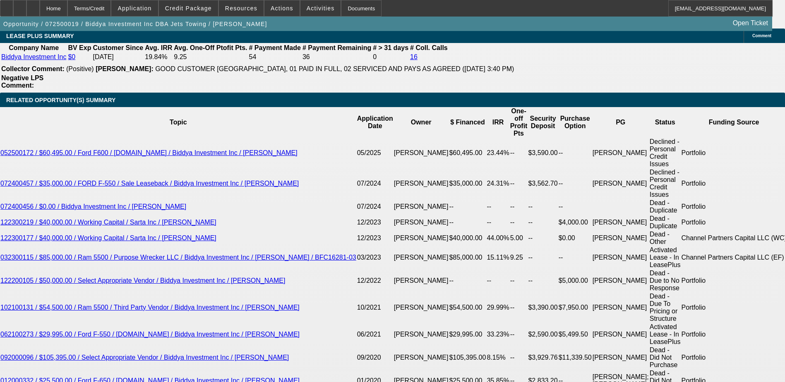
type input "40"
type input "14"
type input "$28.00"
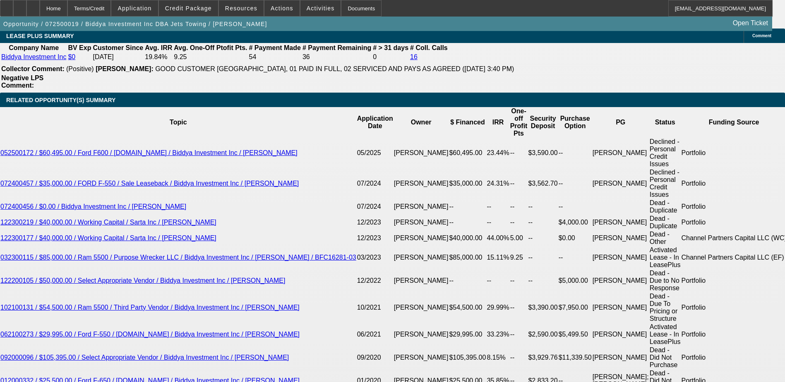
type input "1429"
type input "$2,858.00"
type input "22.4"
type input "$1,429.00"
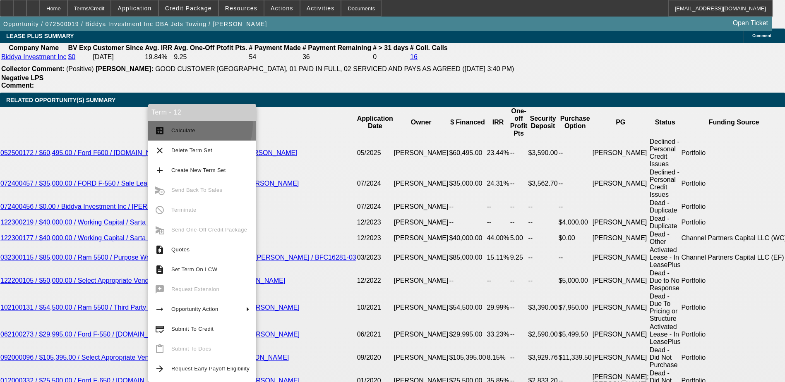
click at [188, 124] on button "calculate Calculate" at bounding box center [202, 131] width 108 height 20
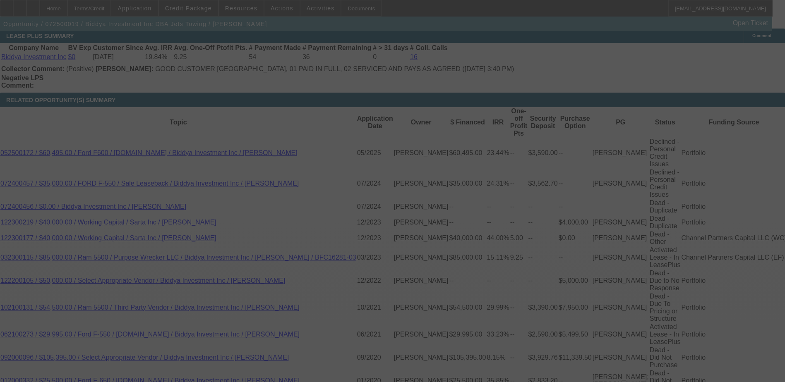
select select "0"
select select "2"
select select "0"
select select "6"
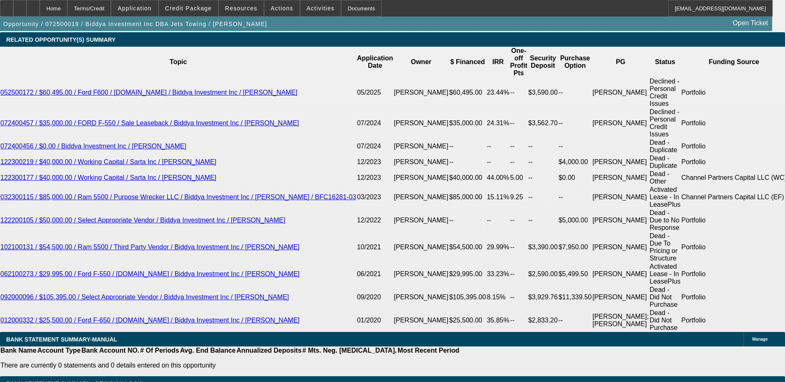
scroll to position [1490, 0]
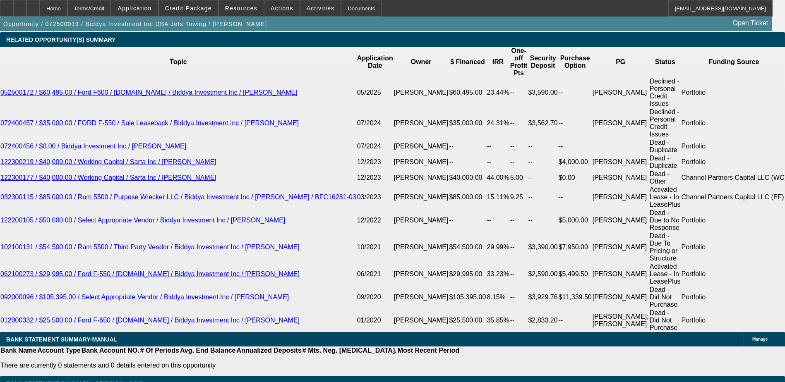
scroll to position [1448, 0]
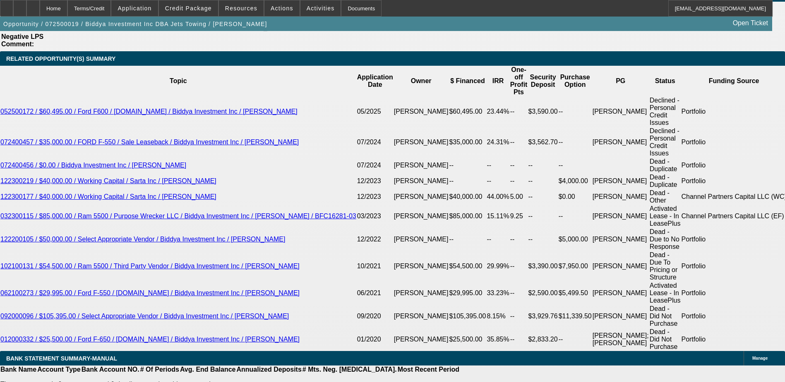
type input "UNKNOWN"
type input "3"
type input "$27,669.94"
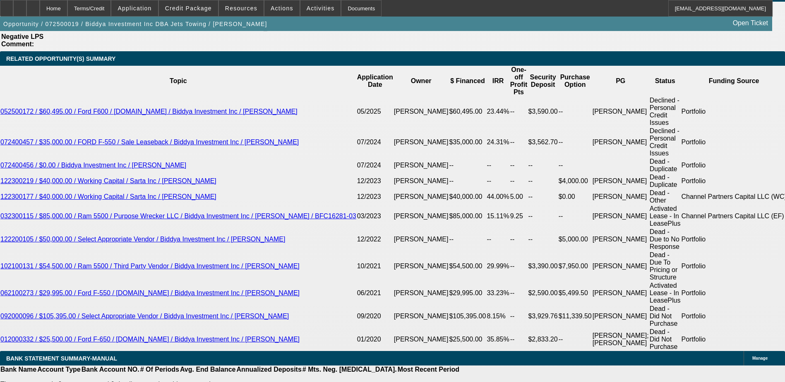
type input "$13,834.97"
type input "36"
type input "$3,073.26"
type input "$1,536.63"
type input "36"
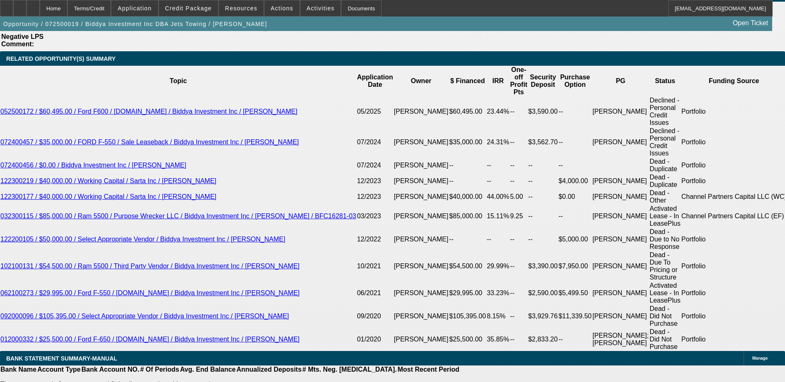
type input "153"
type input "$306.00"
type input "1535"
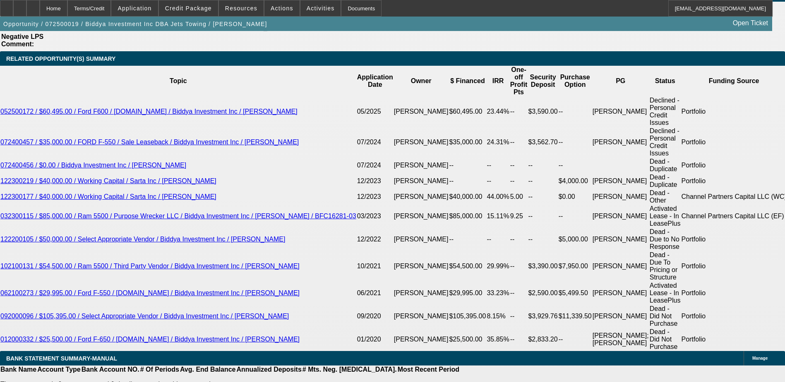
type input "$3,070.00"
type input "22.4"
type input "$1,535.00"
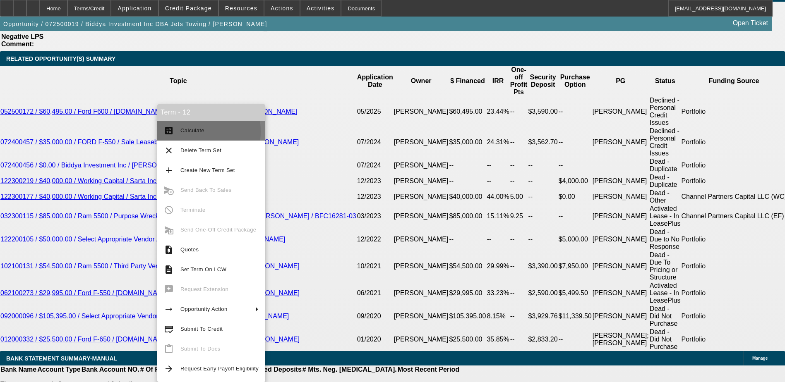
click at [177, 132] on button "calculate Calculate" at bounding box center [211, 131] width 108 height 20
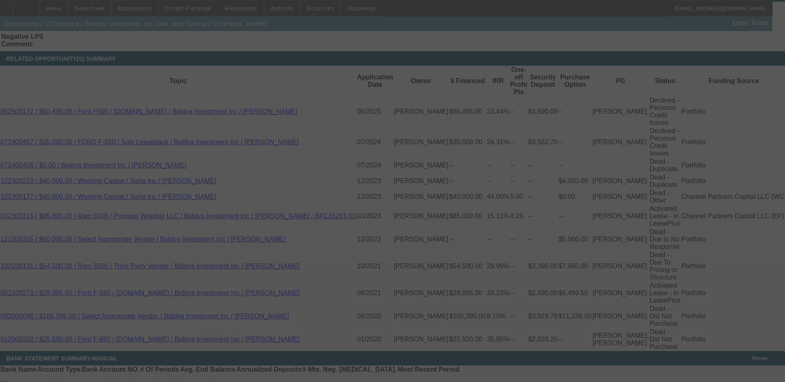
select select "0"
select select "2"
select select "0"
select select "6"
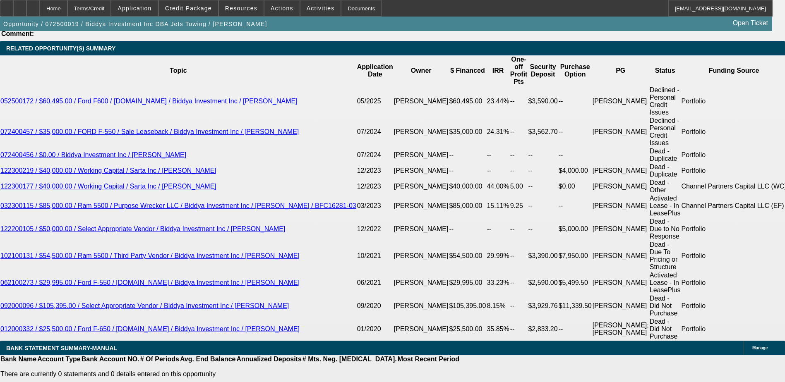
scroll to position [1407, 0]
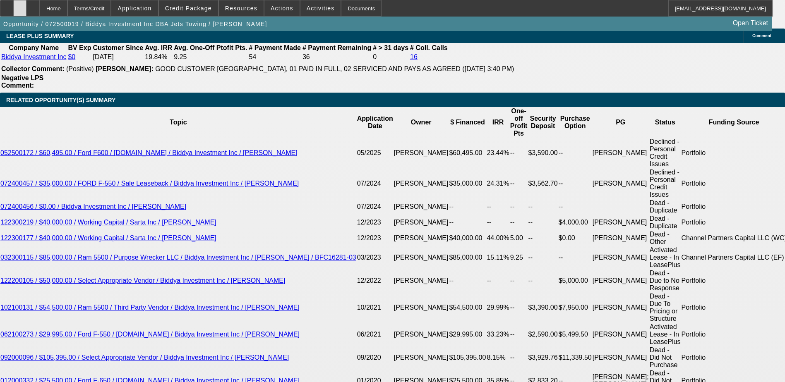
click at [26, 10] on div at bounding box center [19, 8] width 13 height 17
click at [182, 11] on span "Credit Package" at bounding box center [188, 8] width 47 height 7
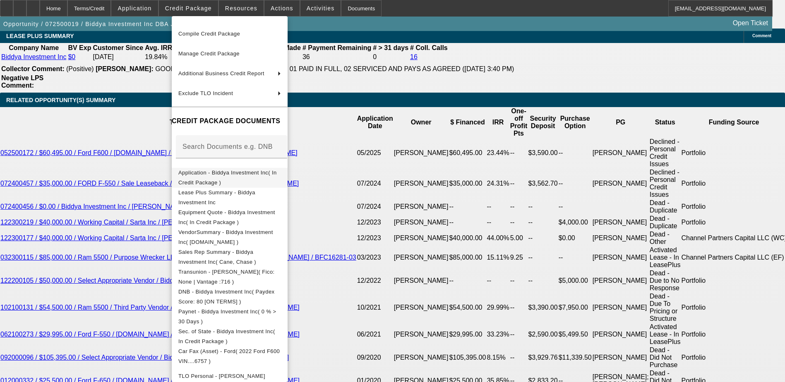
scroll to position [0, 0]
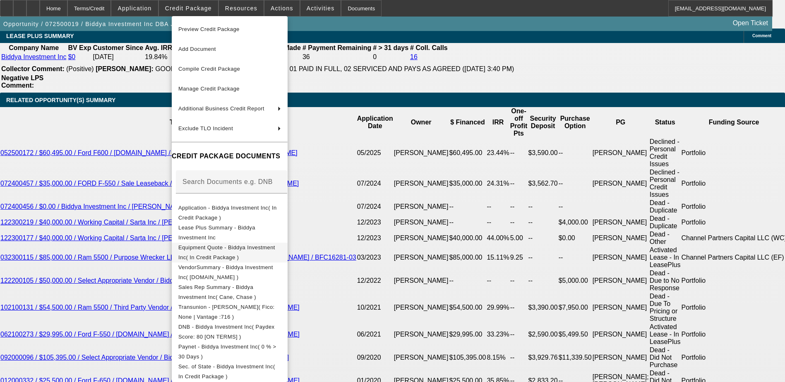
click at [235, 251] on span "Equipment Quote - Biddya Investment Inc( In Credit Package )" at bounding box center [226, 253] width 97 height 16
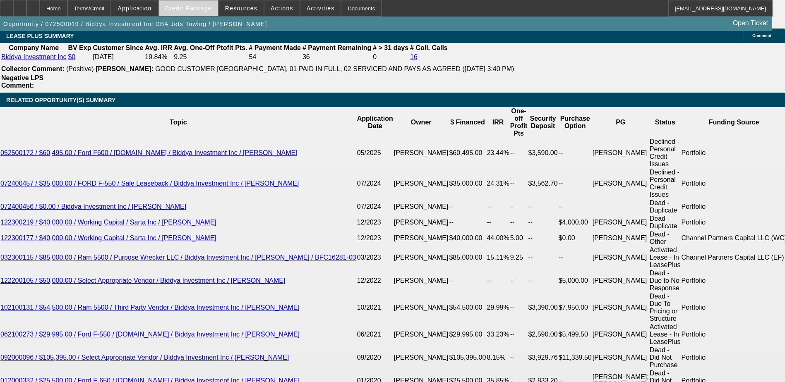
click at [194, 6] on span "Credit Package" at bounding box center [188, 8] width 47 height 7
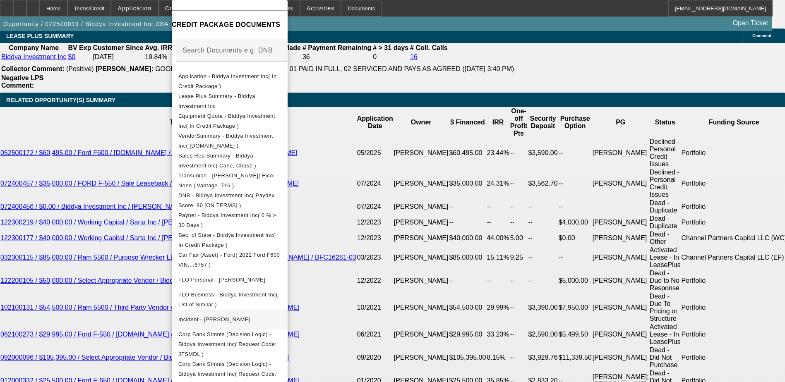
scroll to position [175, 0]
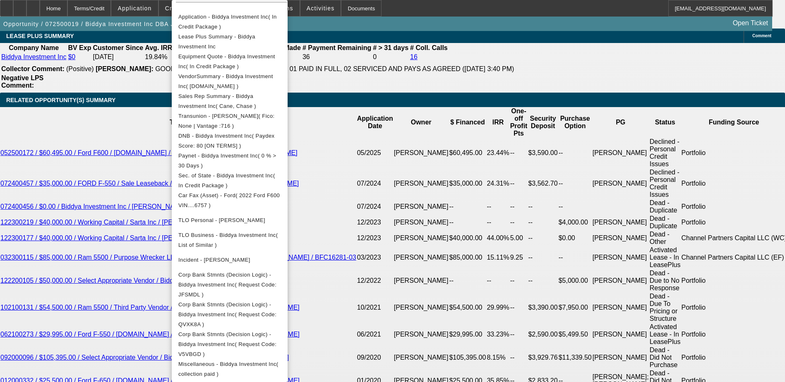
click at [457, 190] on div at bounding box center [392, 191] width 785 height 382
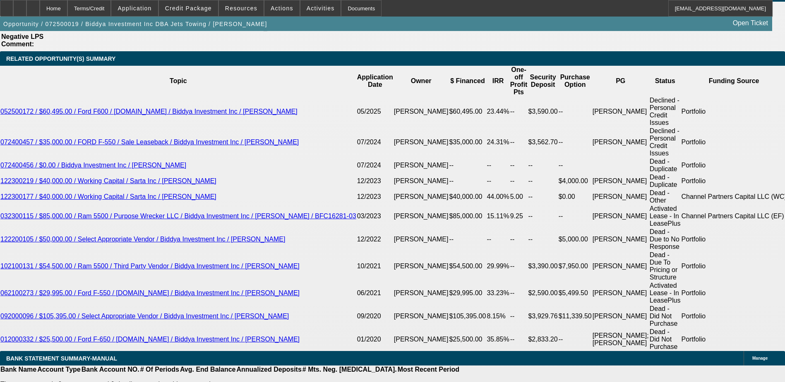
scroll to position [1407, 0]
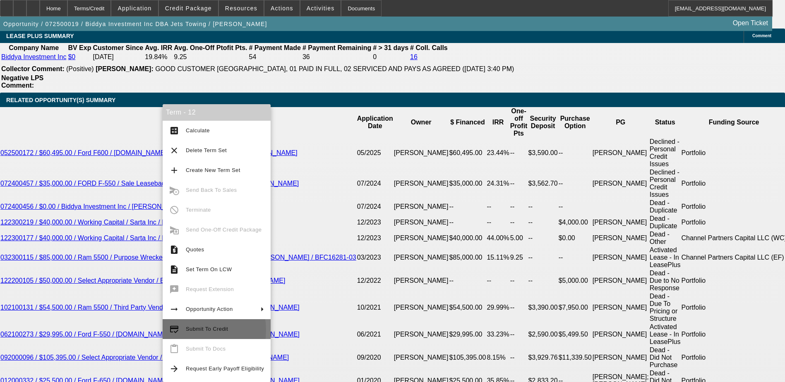
click at [190, 330] on span "Submit To Credit" at bounding box center [207, 329] width 42 height 6
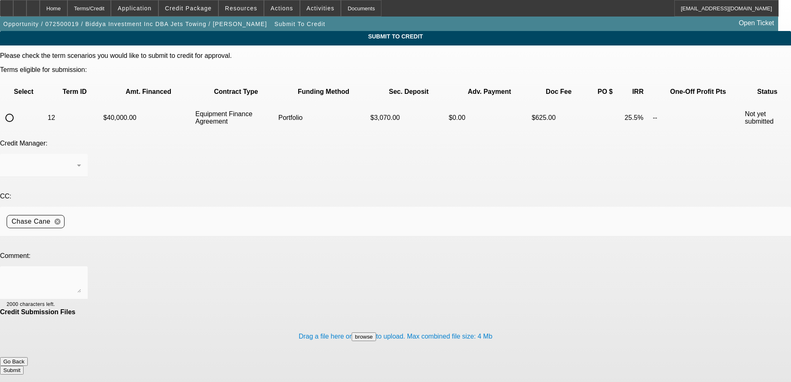
click at [18, 110] on input "radio" at bounding box center [9, 118] width 17 height 17
radio input "true"
click at [81, 273] on textarea at bounding box center [44, 283] width 74 height 20
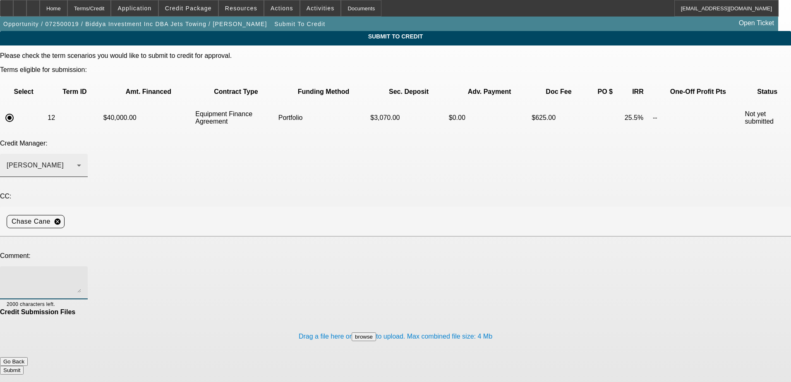
click at [77, 161] on div "Arida, Michael" at bounding box center [42, 166] width 70 height 10
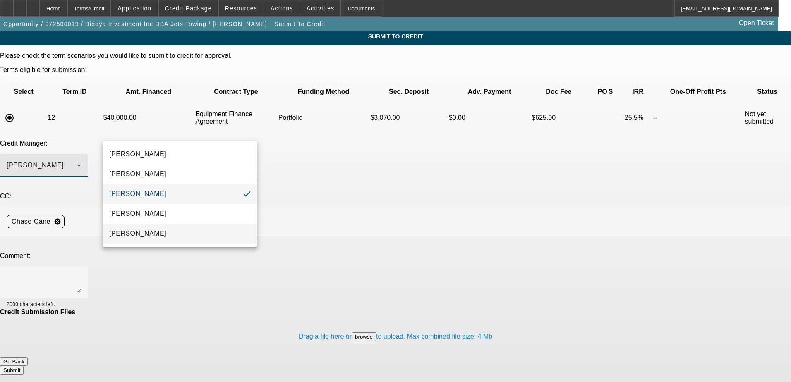
click at [157, 228] on mat-option "[PERSON_NAME]" at bounding box center [180, 234] width 155 height 20
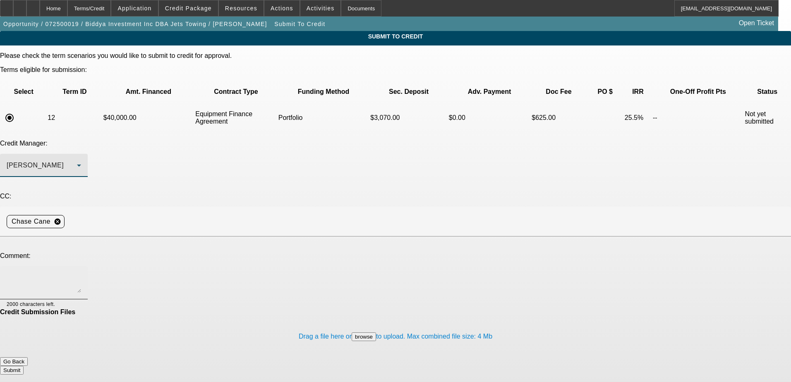
click at [81, 273] on textarea at bounding box center [44, 283] width 74 height 20
type textarea "h"
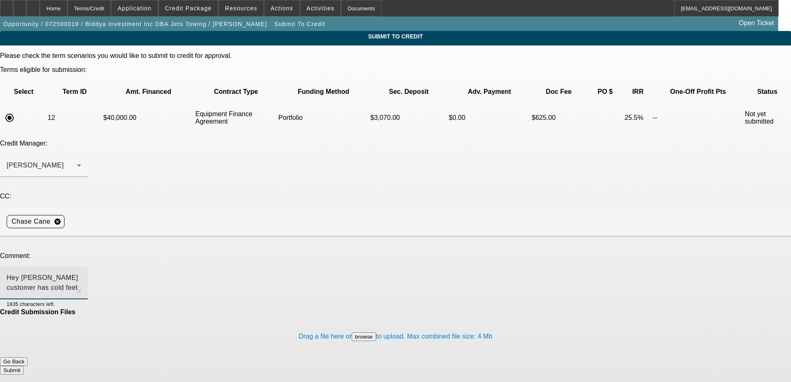
drag, startPoint x: 495, startPoint y: 201, endPoint x: 377, endPoint y: 200, distance: 117.5
click at [81, 273] on textarea "Hey Sam customer has cold feet on the first truck due to the branded title. Has…" at bounding box center [44, 283] width 74 height 20
type textarea "Hey Sam customer has cold feet on the first truck due to the branded title. Has…"
click at [24, 366] on button "Submit" at bounding box center [12, 370] width 24 height 9
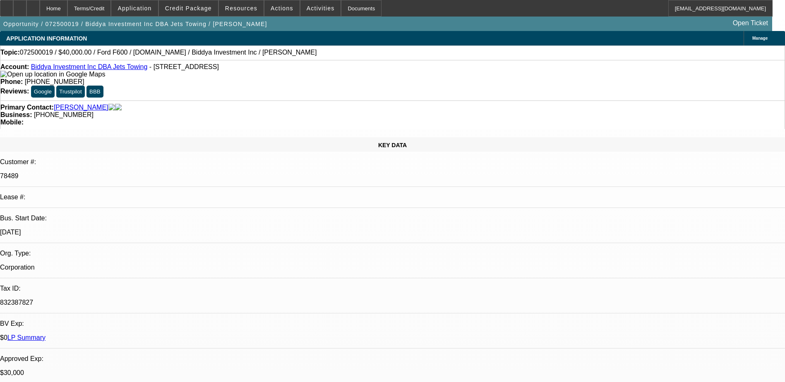
select select "0"
select select "2"
select select "0"
select select "6"
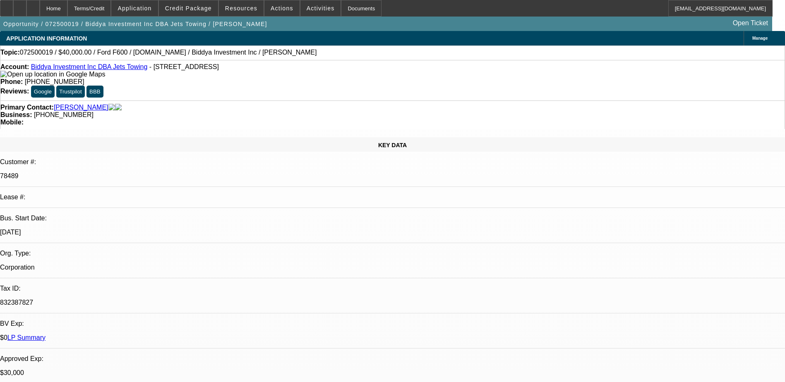
select select "0"
select select "2"
select select "0"
select select "6"
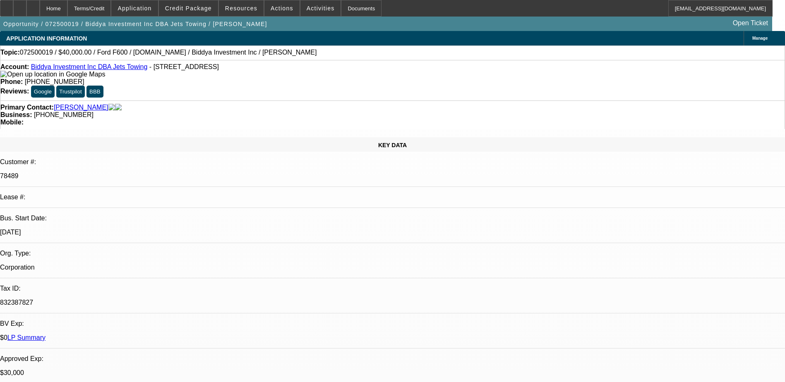
select select "0"
select select "2"
select select "0"
select select "6"
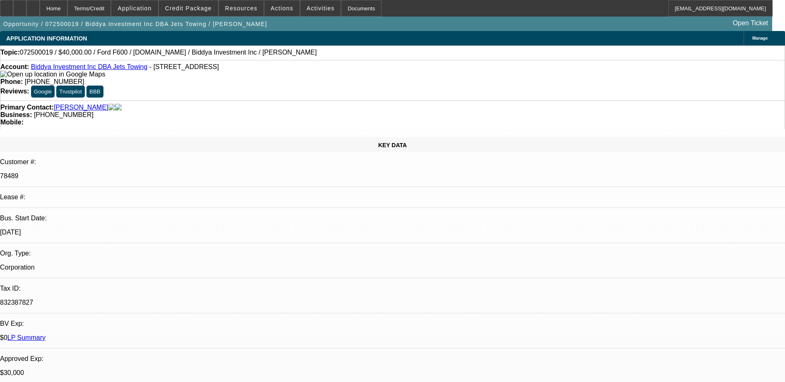
select select "0"
select select "6"
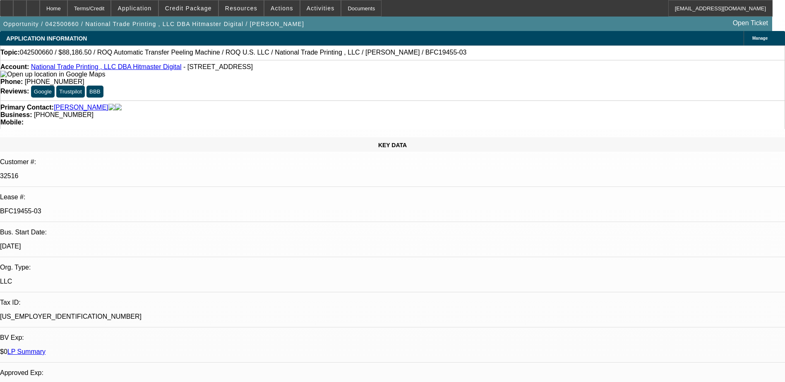
select select "0"
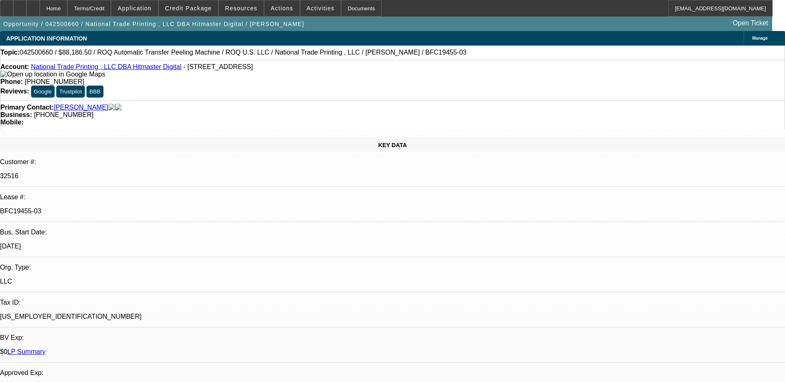
select select "0"
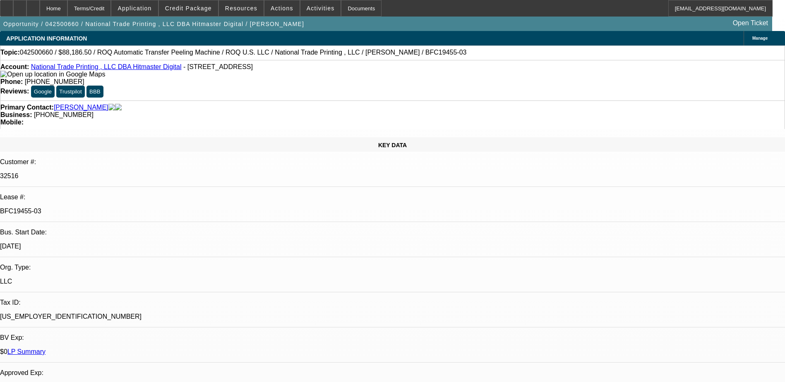
select select "0"
select select "1"
select select "6"
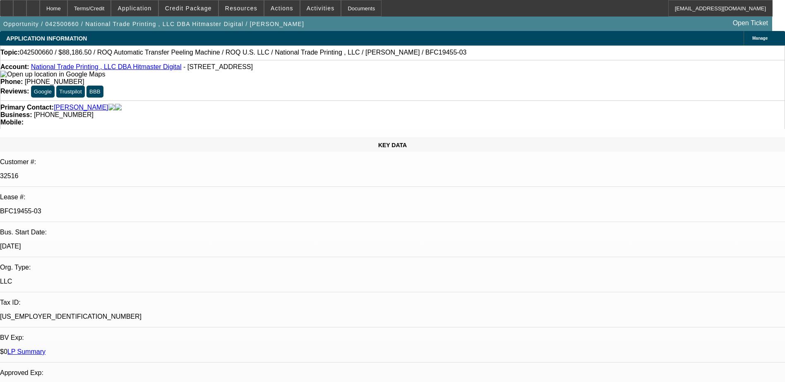
select select "1"
select select "6"
select select "1"
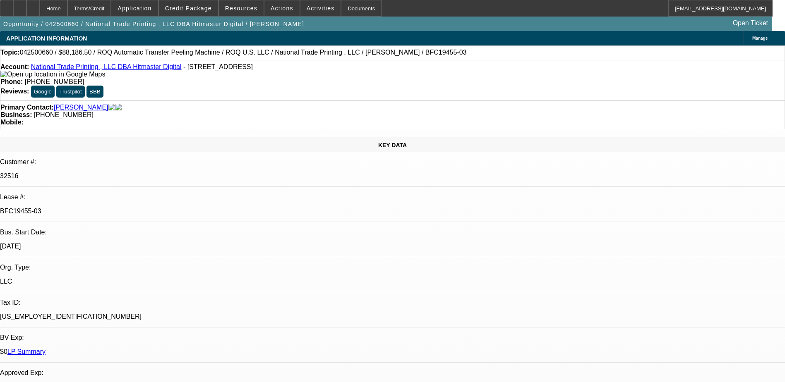
select select "6"
select select "1"
select select "6"
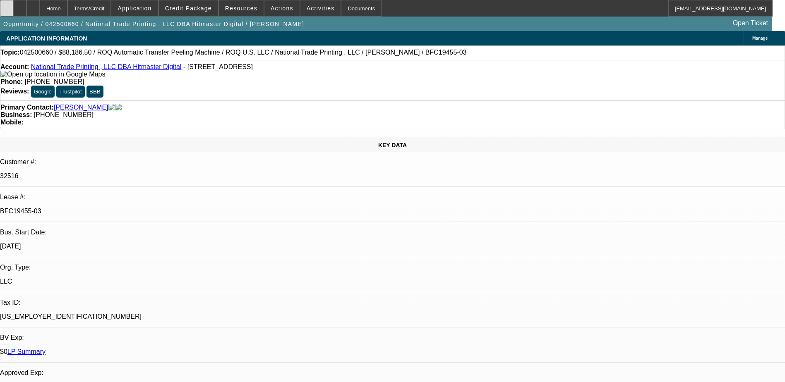
click at [13, 12] on div at bounding box center [6, 8] width 13 height 17
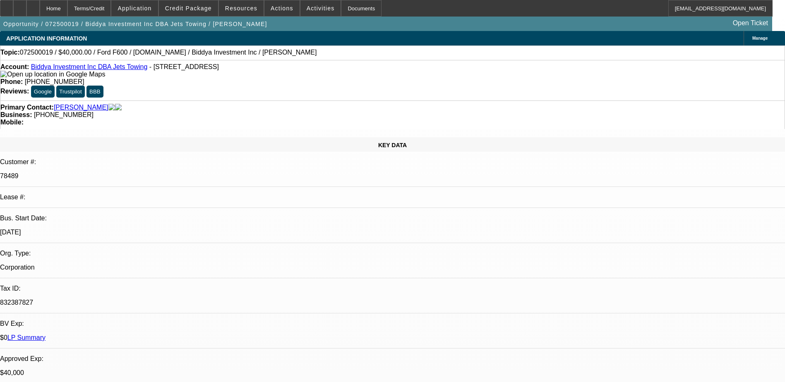
select select "0"
select select "2"
select select "0"
select select "2"
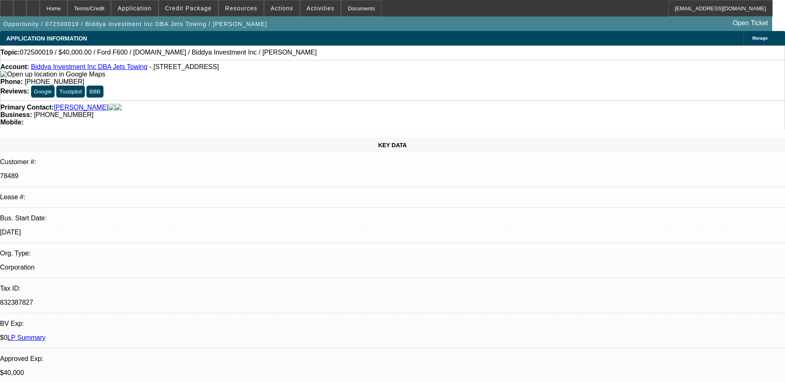
select select "0"
select select "2"
select select "0"
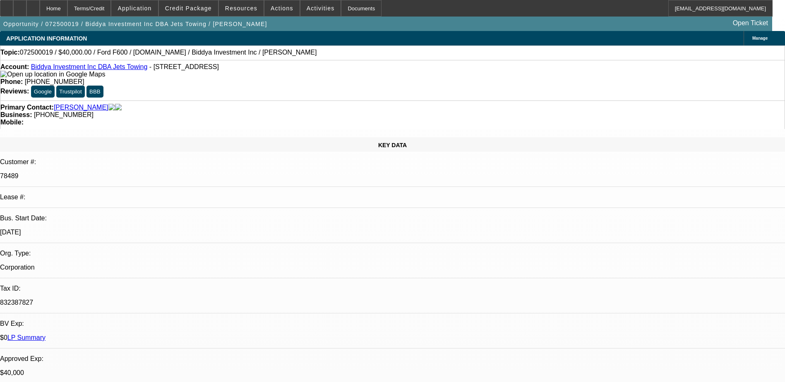
select select "0"
select select "1"
select select "2"
select select "6"
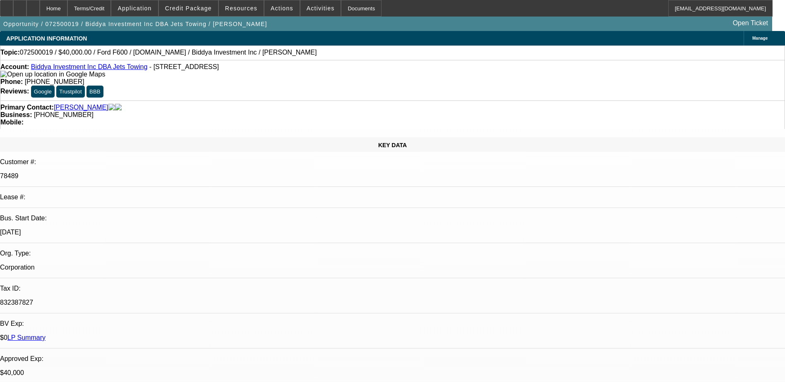
select select "1"
select select "2"
select select "6"
select select "1"
select select "2"
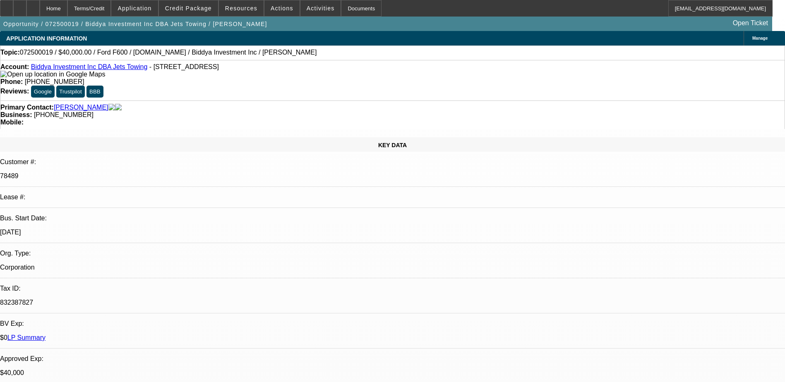
select select "6"
select select "1"
select select "6"
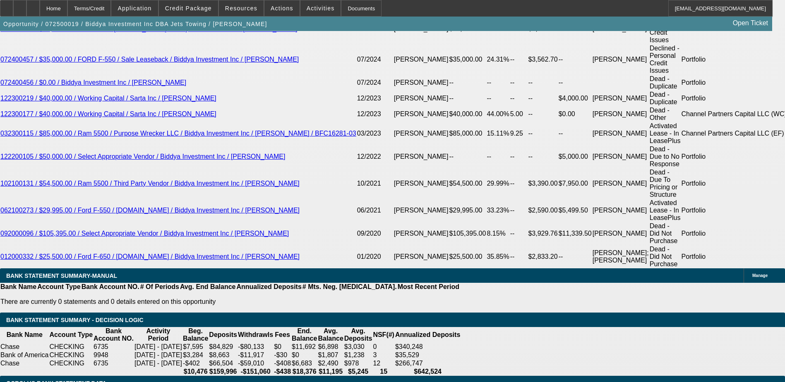
scroll to position [1490, 0]
